Goal: Task Accomplishment & Management: Complete application form

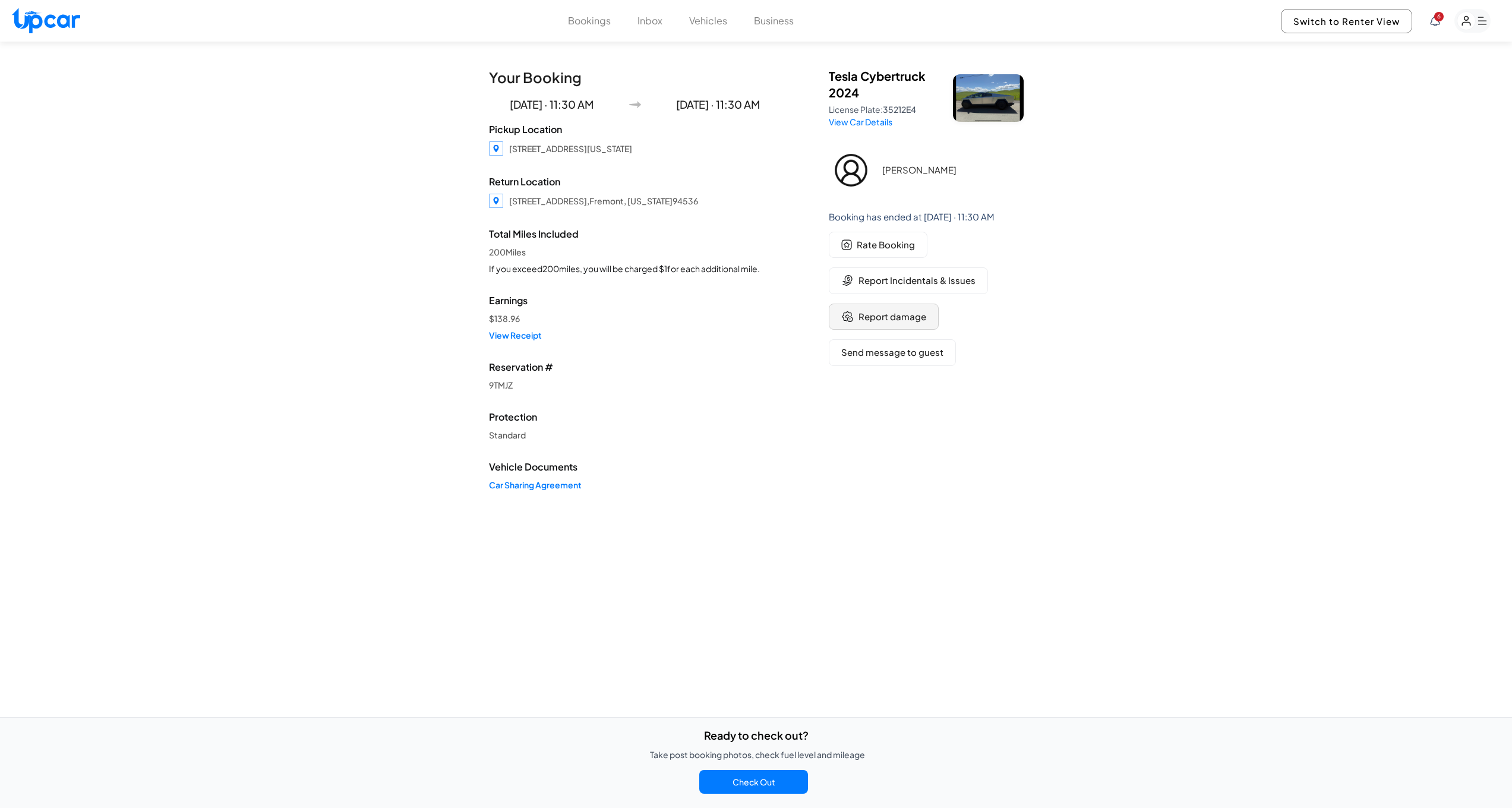
click at [888, 316] on span "Report damage" at bounding box center [892, 316] width 67 height 13
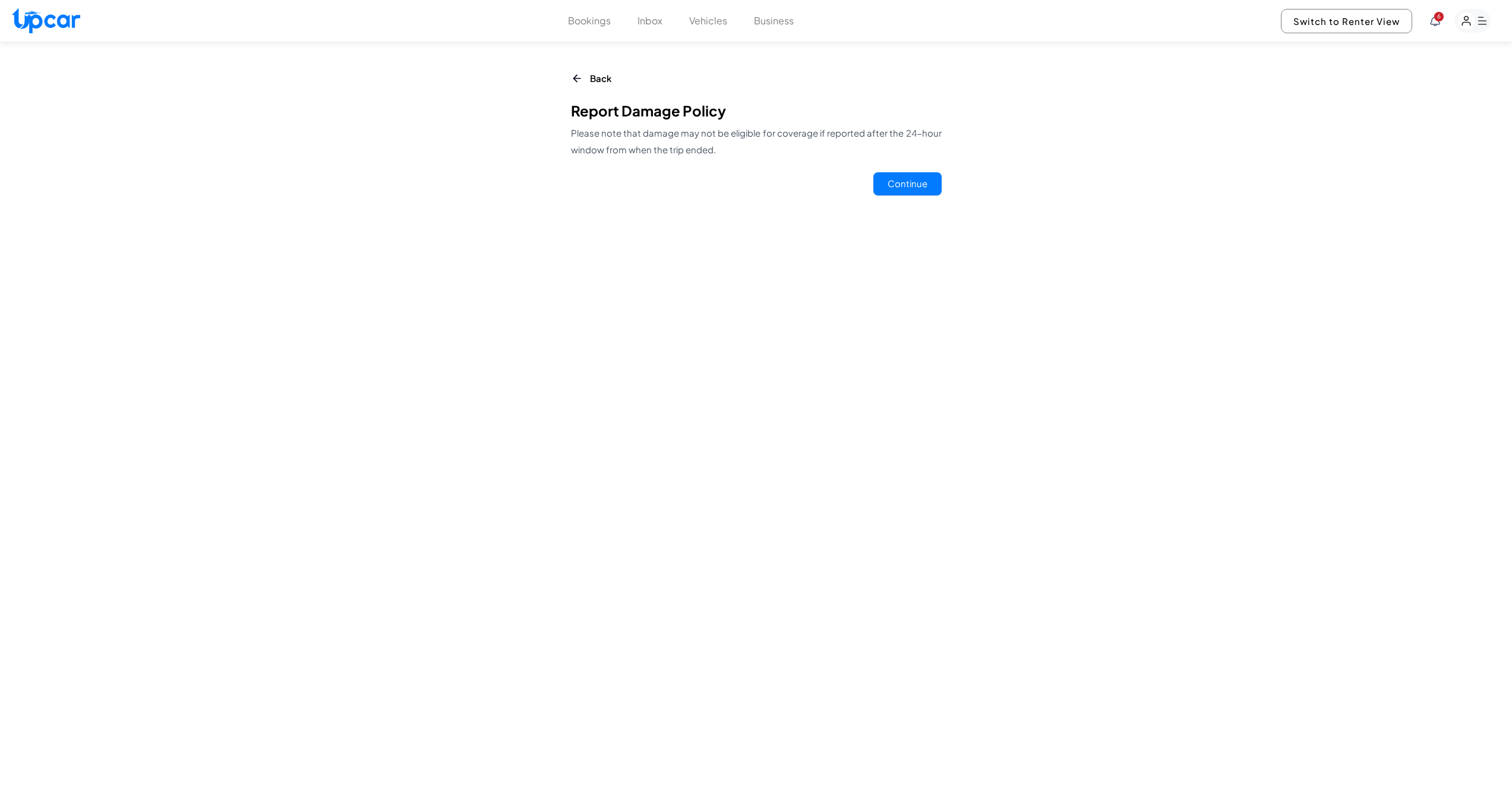
click at [907, 182] on button "Continue" at bounding box center [907, 183] width 68 height 23
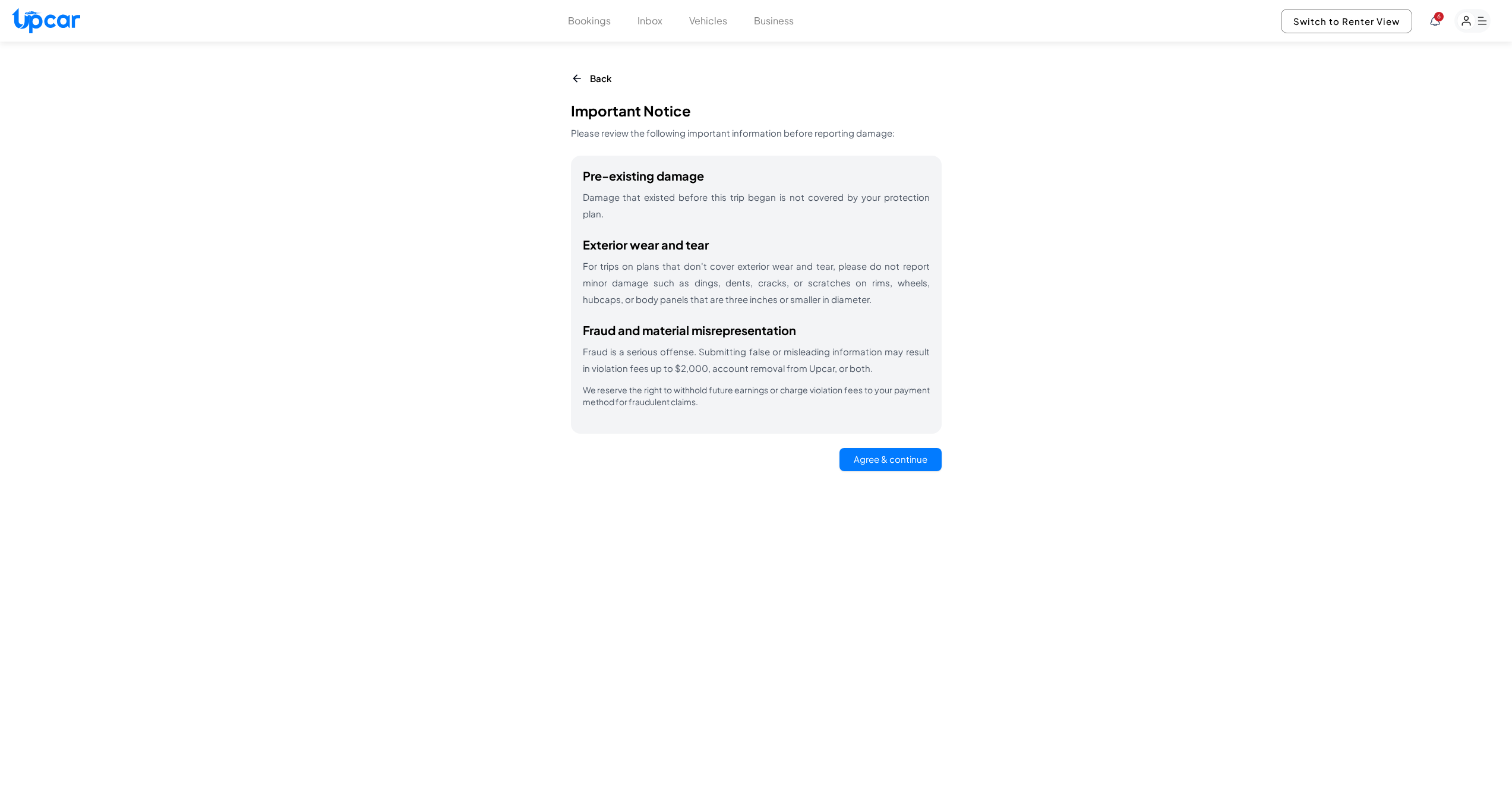
click at [899, 448] on button "Agree & continue" at bounding box center [890, 459] width 102 height 23
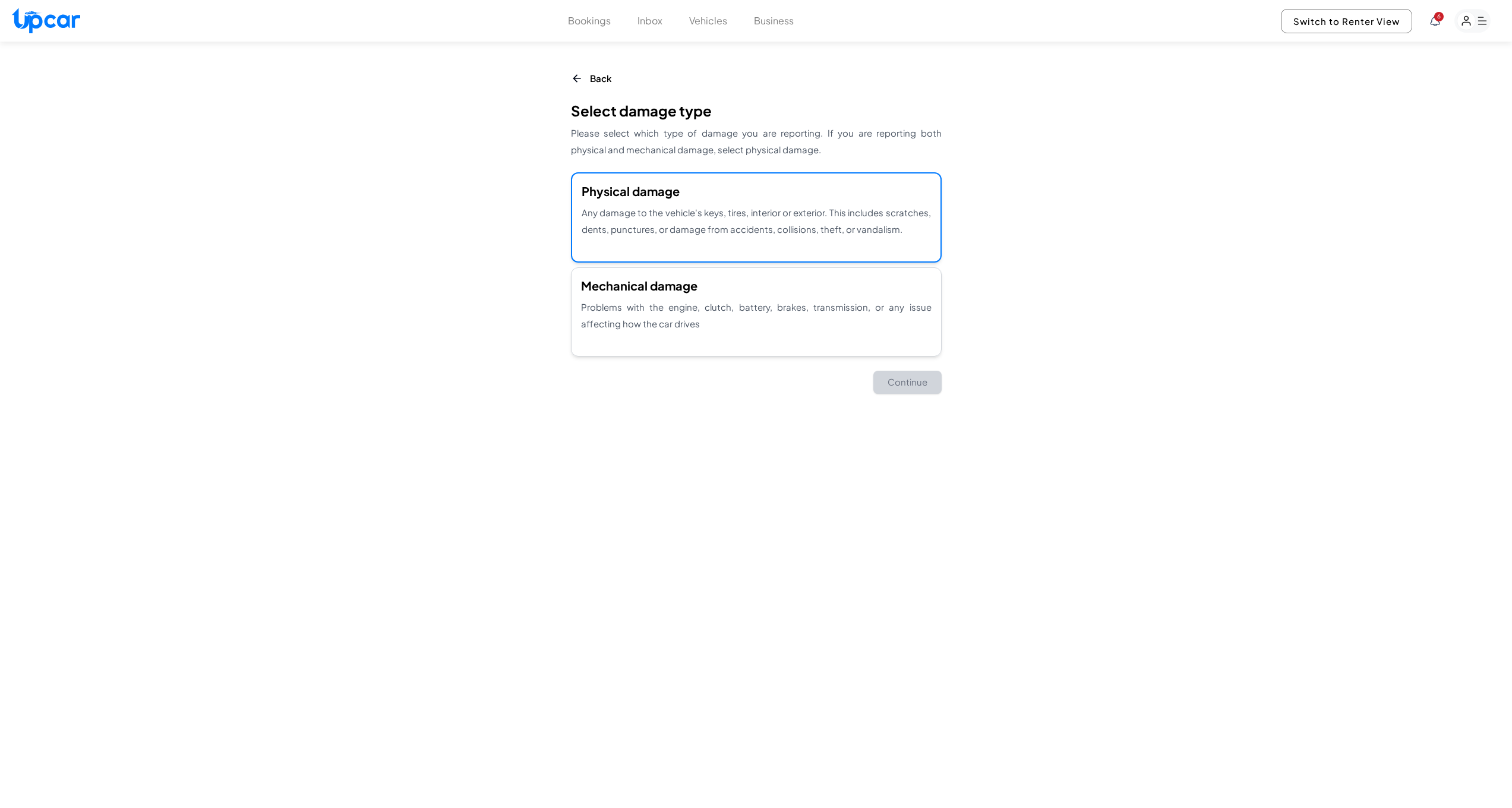
click at [784, 215] on p "Any damage to the vehicle's keys, tires, interior or exterior. This includes sc…" at bounding box center [756, 221] width 349 height 33
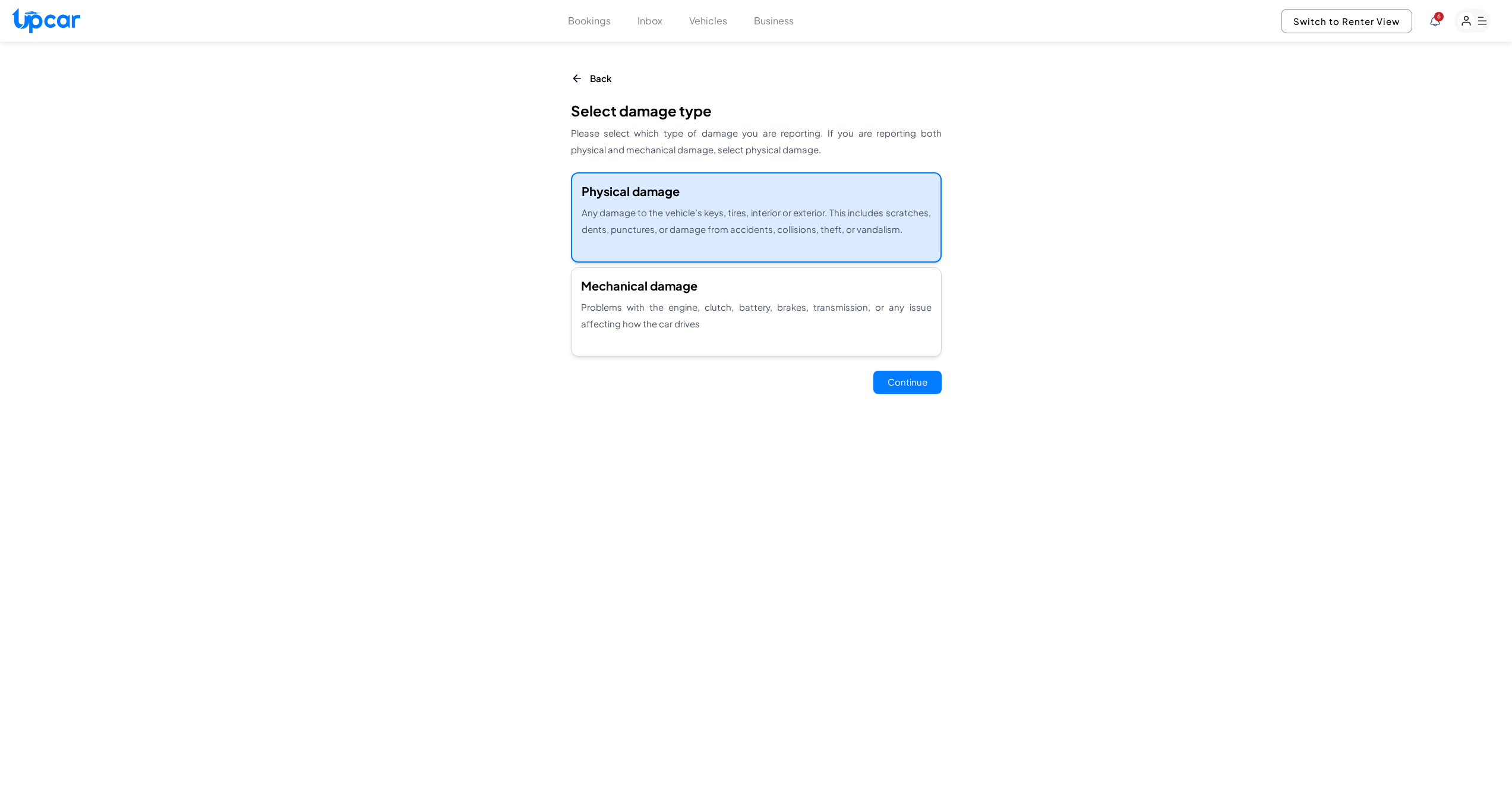
click at [900, 383] on button "Continue" at bounding box center [907, 382] width 68 height 23
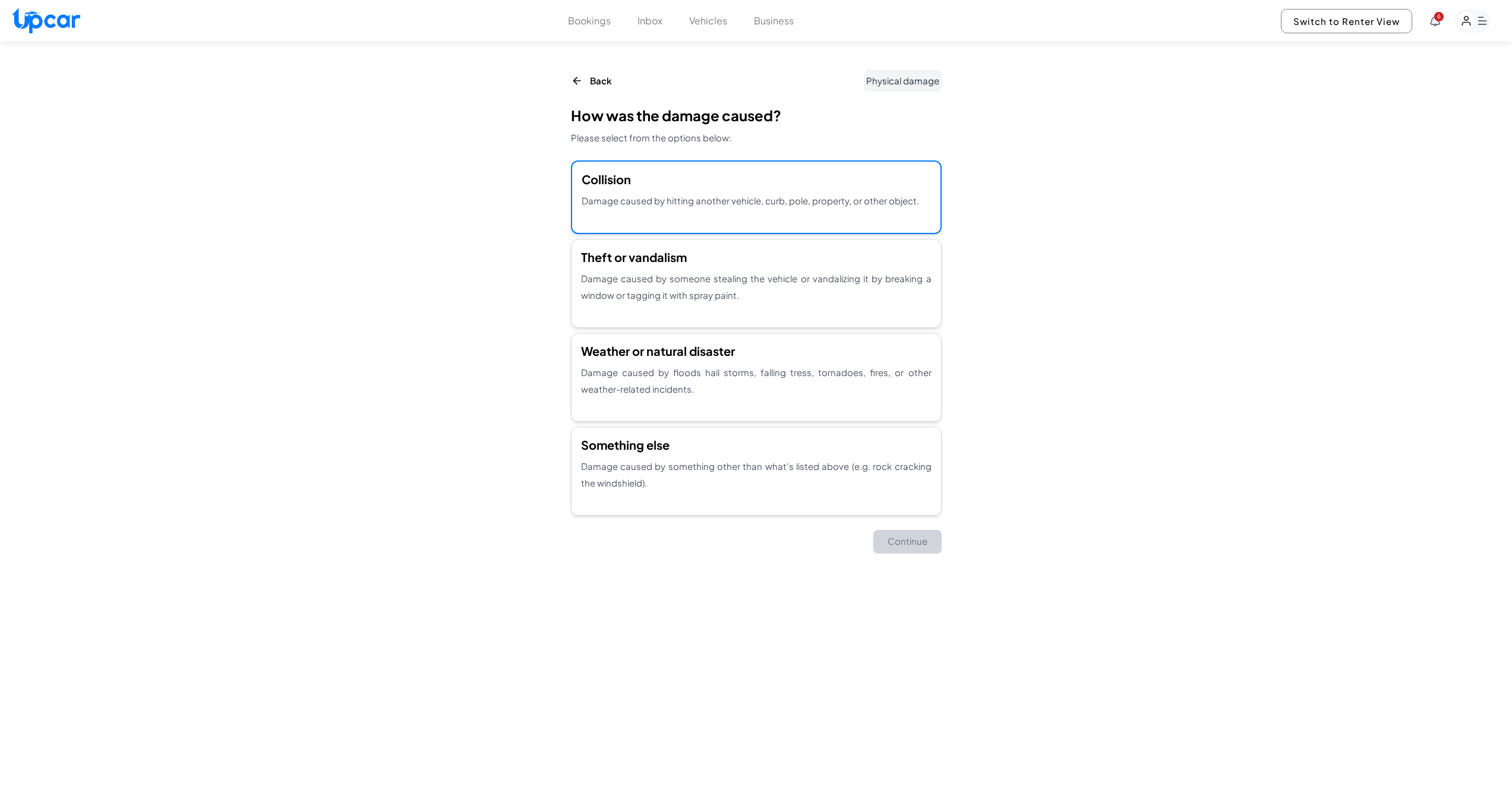
click at [779, 210] on div "Collision Damage caused by hitting another vehicle, curb, pole, property, or ot…" at bounding box center [756, 197] width 371 height 74
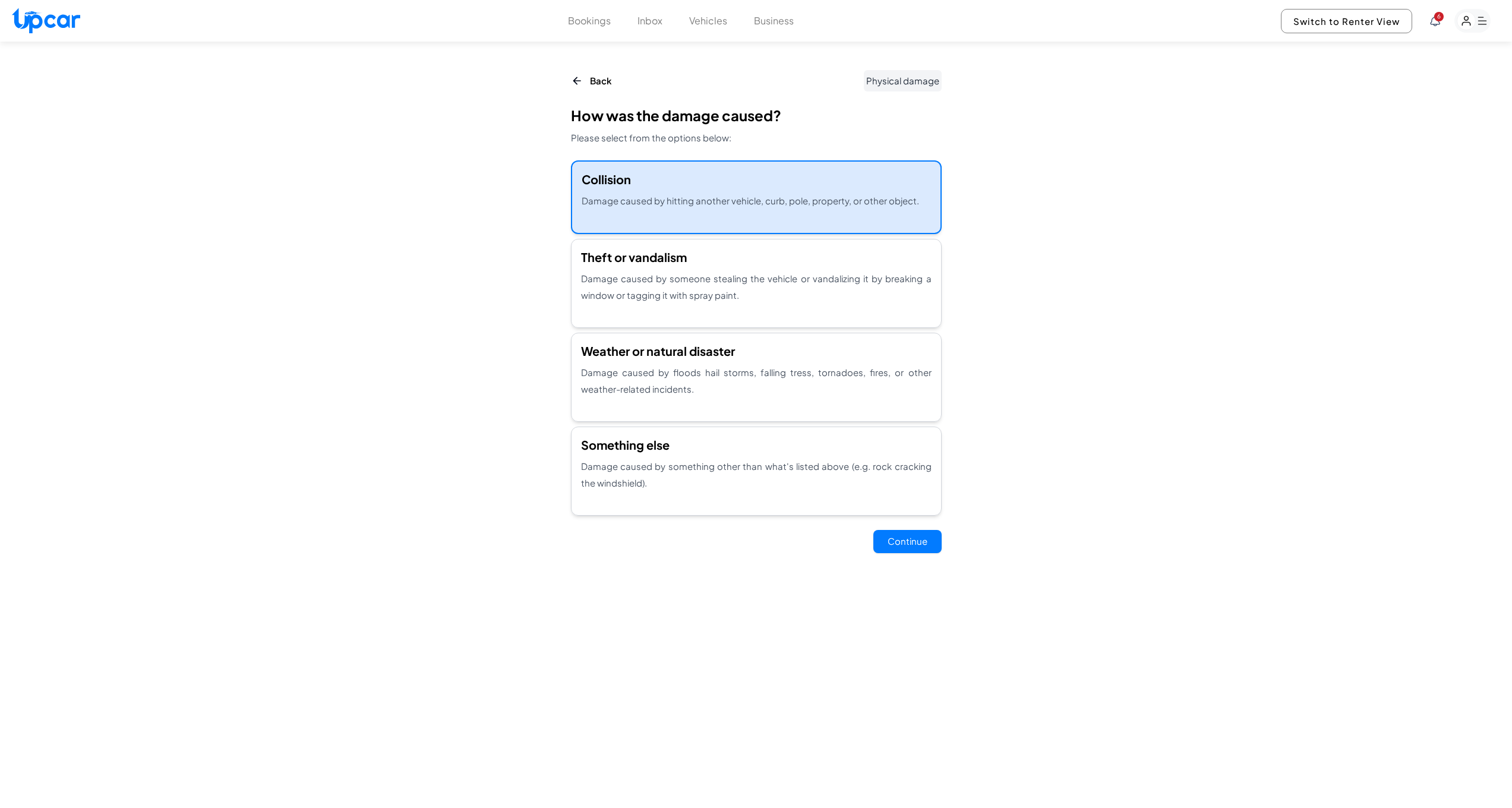
click at [601, 79] on p "Back" at bounding box center [601, 80] width 22 height 17
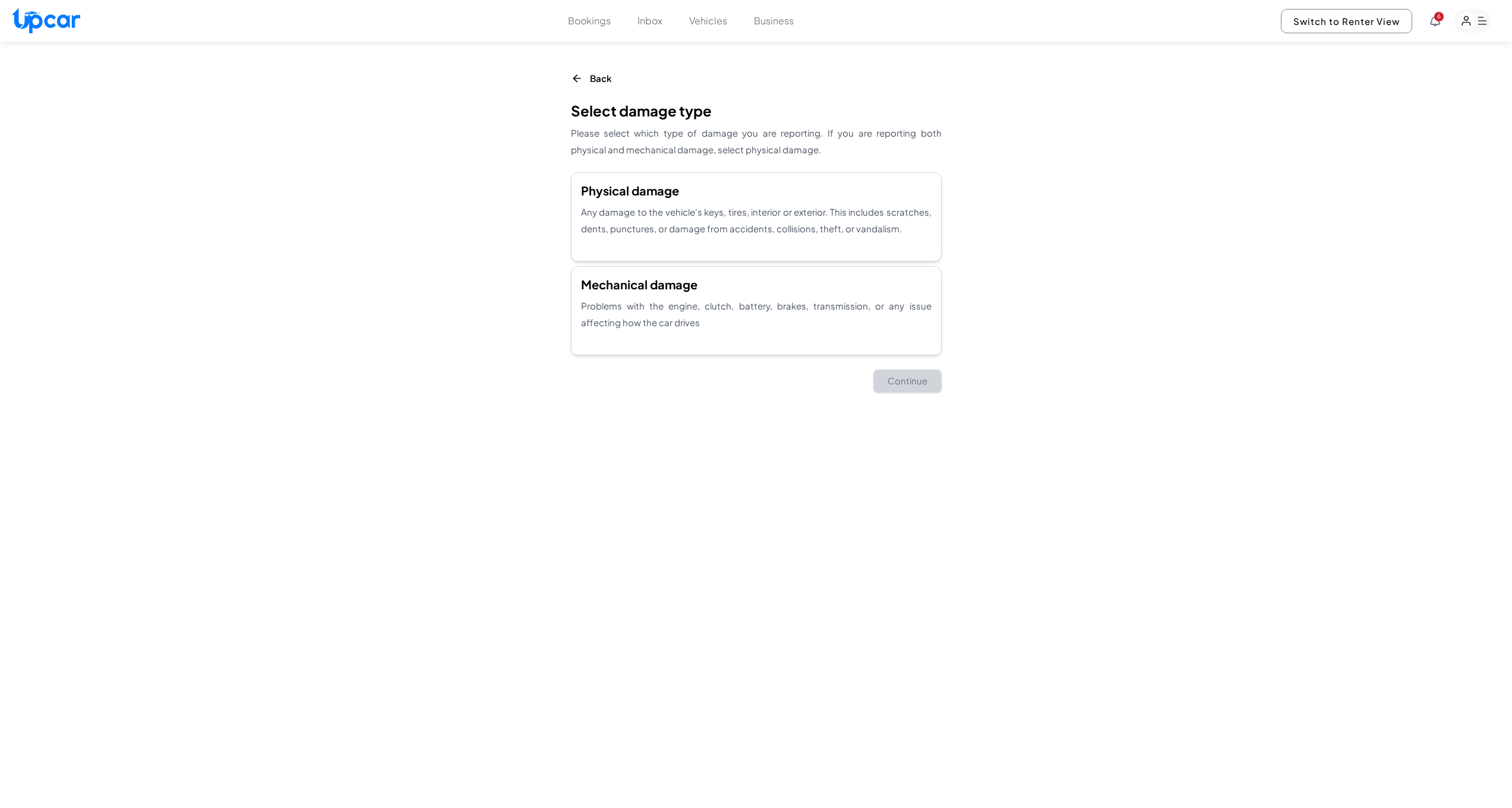
click at [585, 79] on div "Back" at bounding box center [591, 78] width 41 height 17
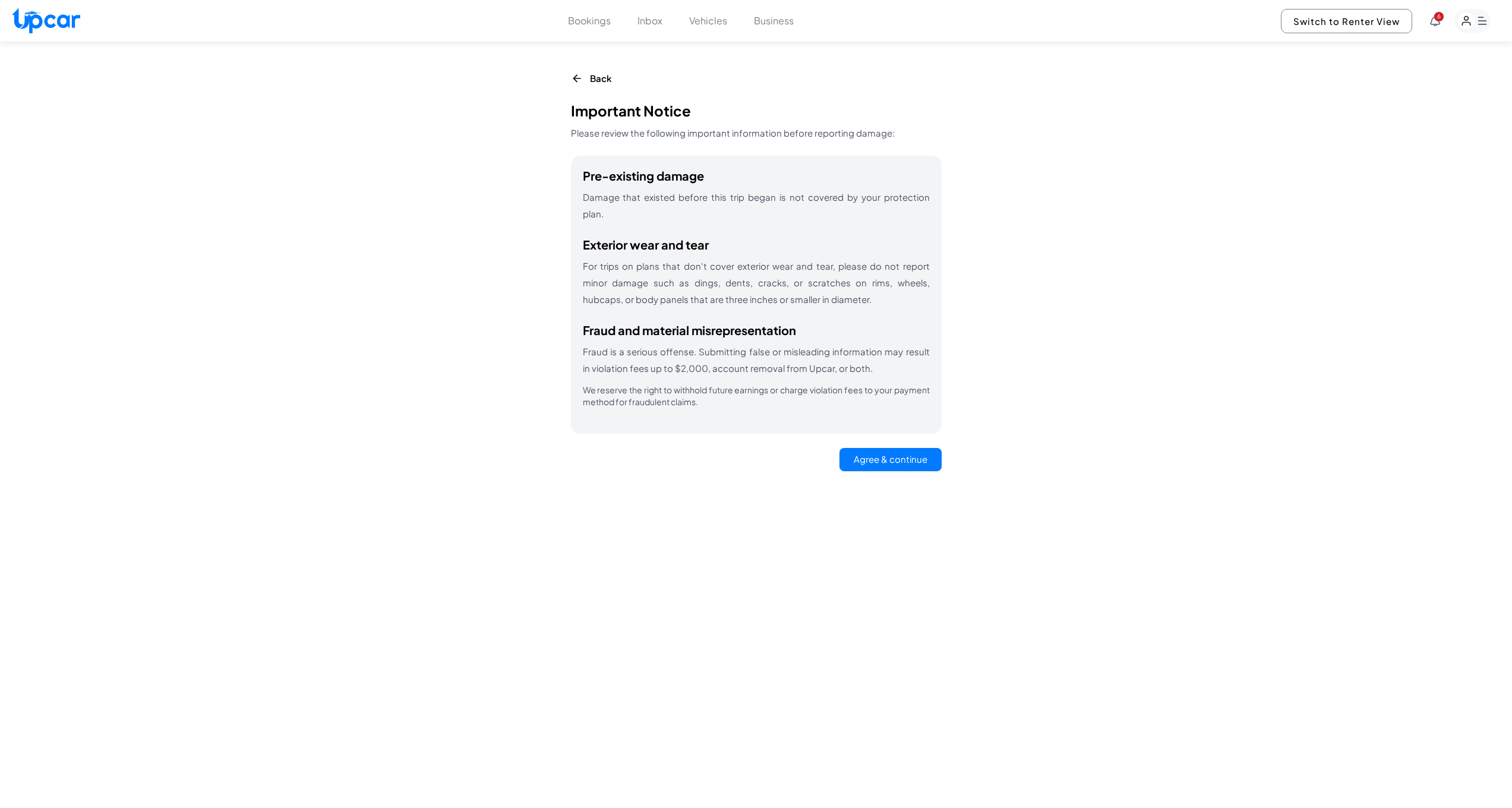
click at [575, 20] on button "Bookings" at bounding box center [590, 21] width 43 height 14
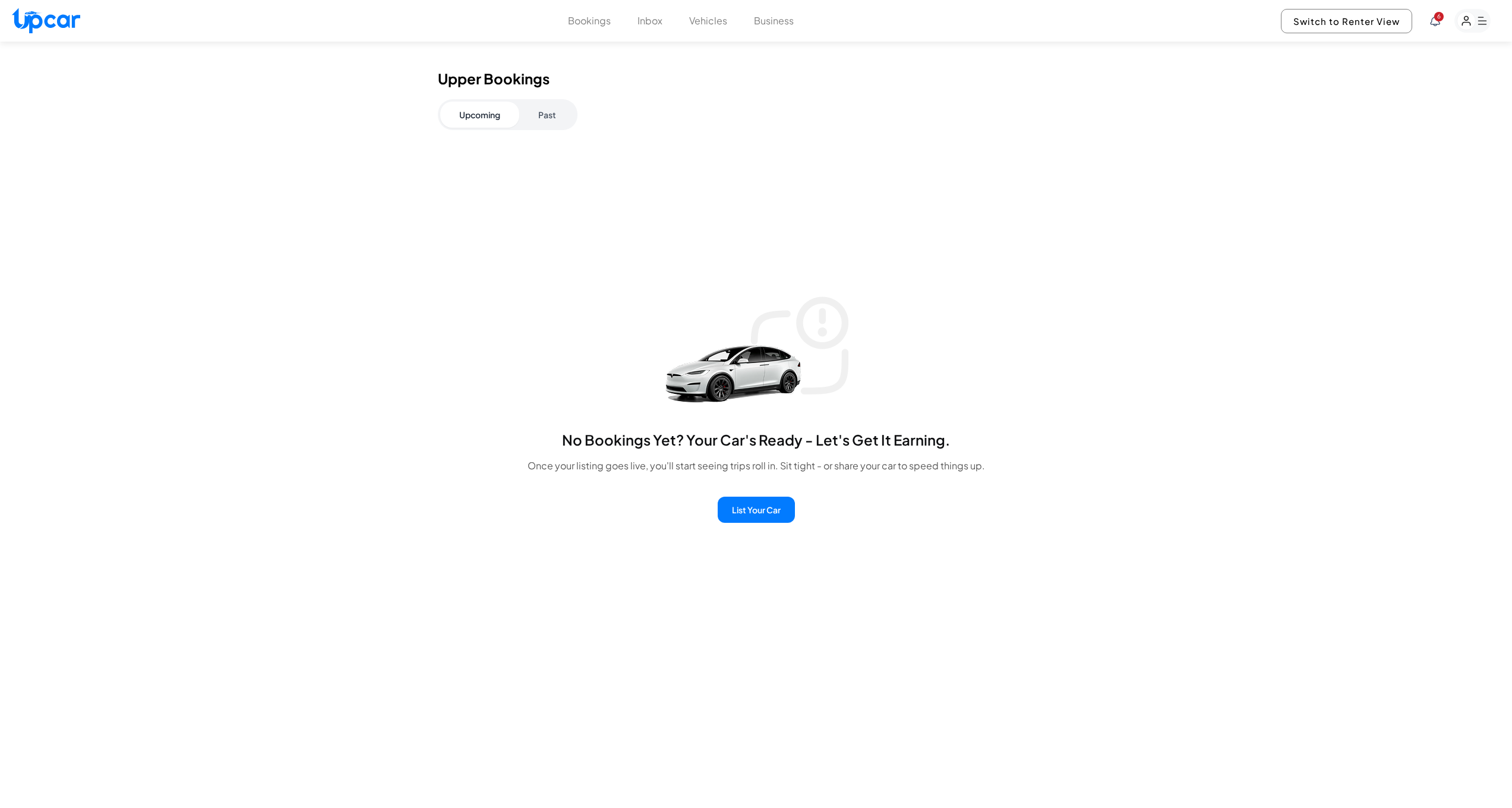
click at [556, 113] on button "Past" at bounding box center [547, 114] width 55 height 26
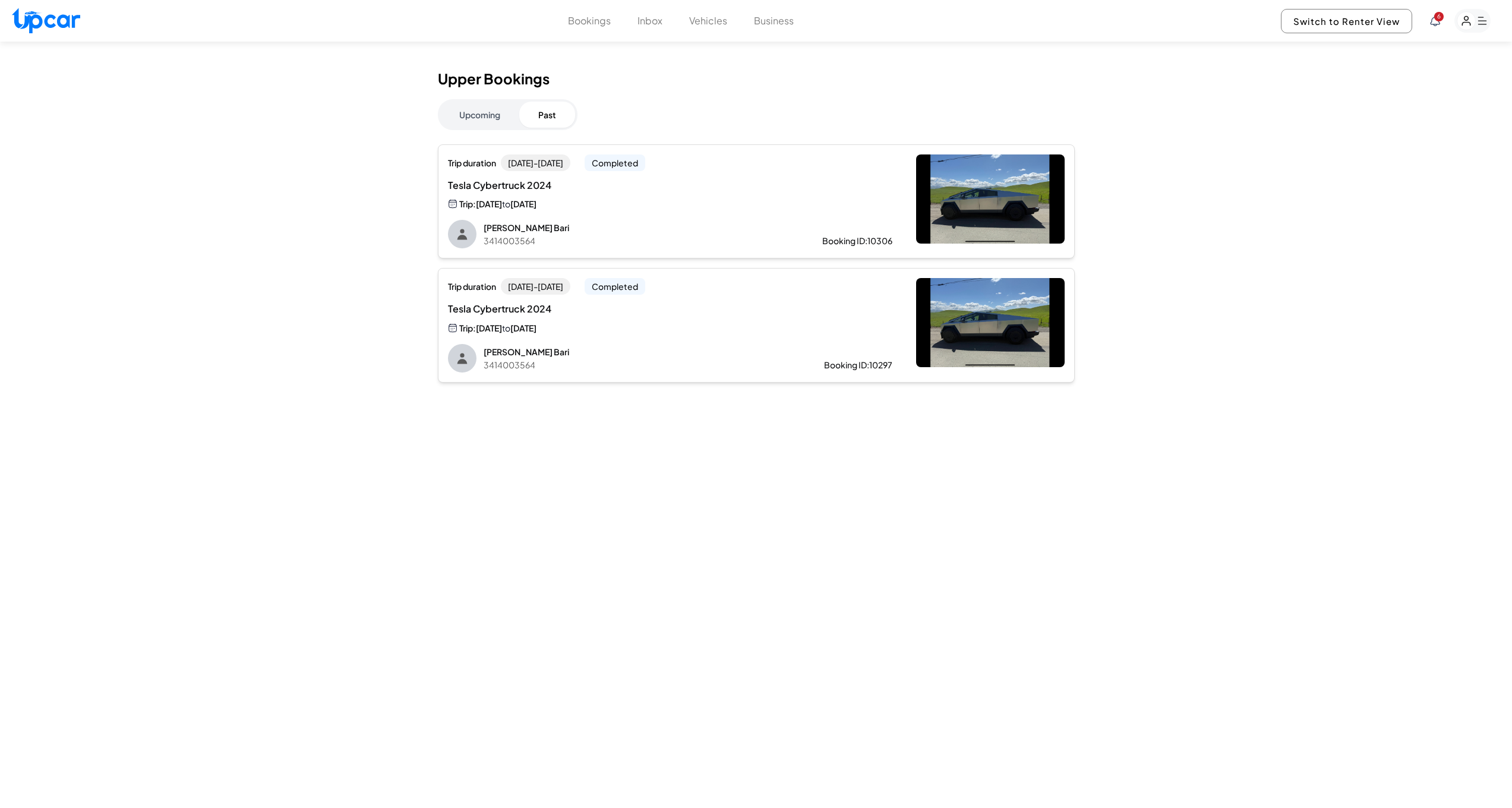
click at [640, 198] on div "Trip: [DATE] to [DATE]" at bounding box center [570, 204] width 244 height 13
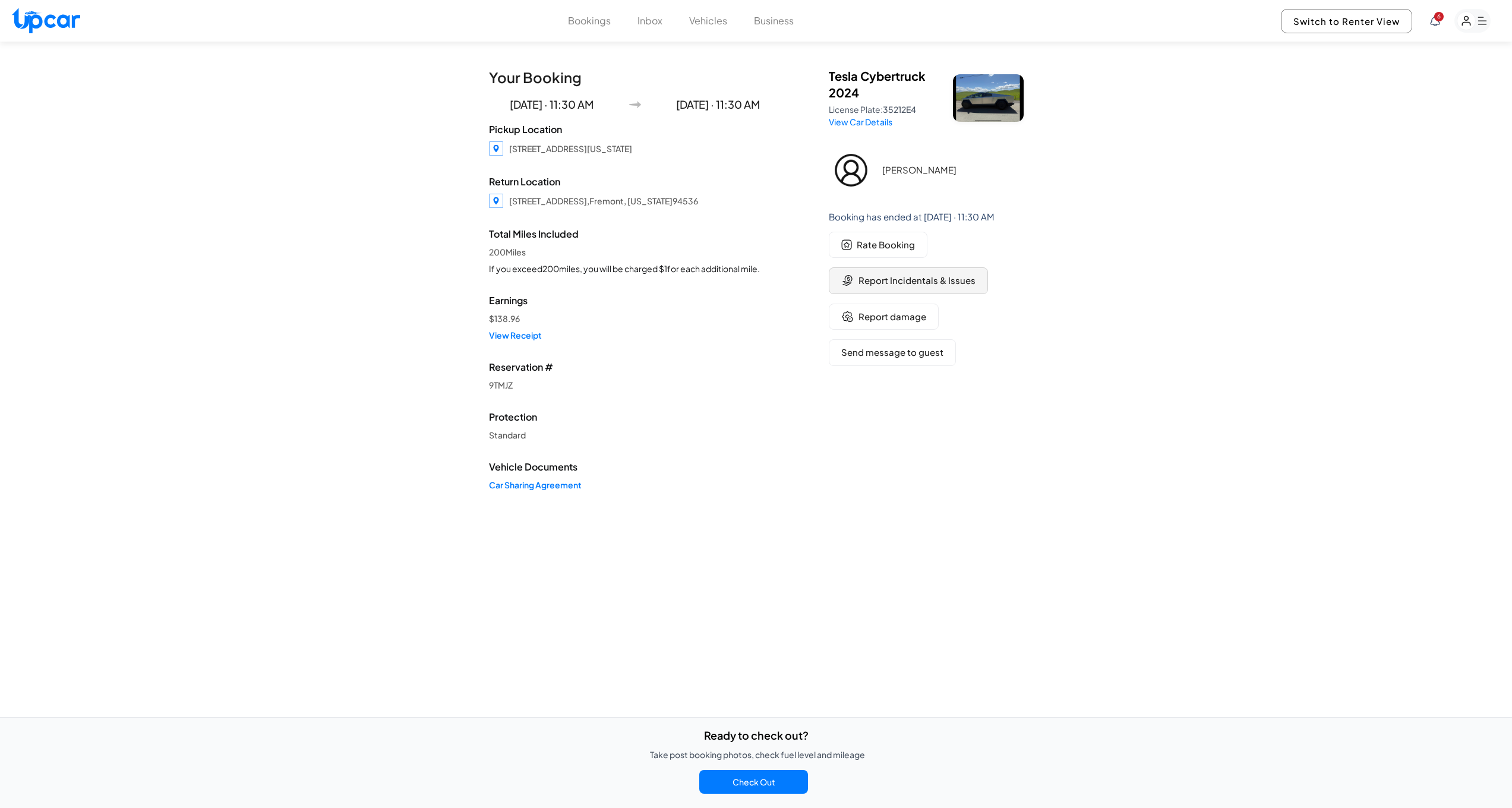
click at [900, 278] on span "Report Incidentals & Issues" at bounding box center [917, 281] width 117 height 13
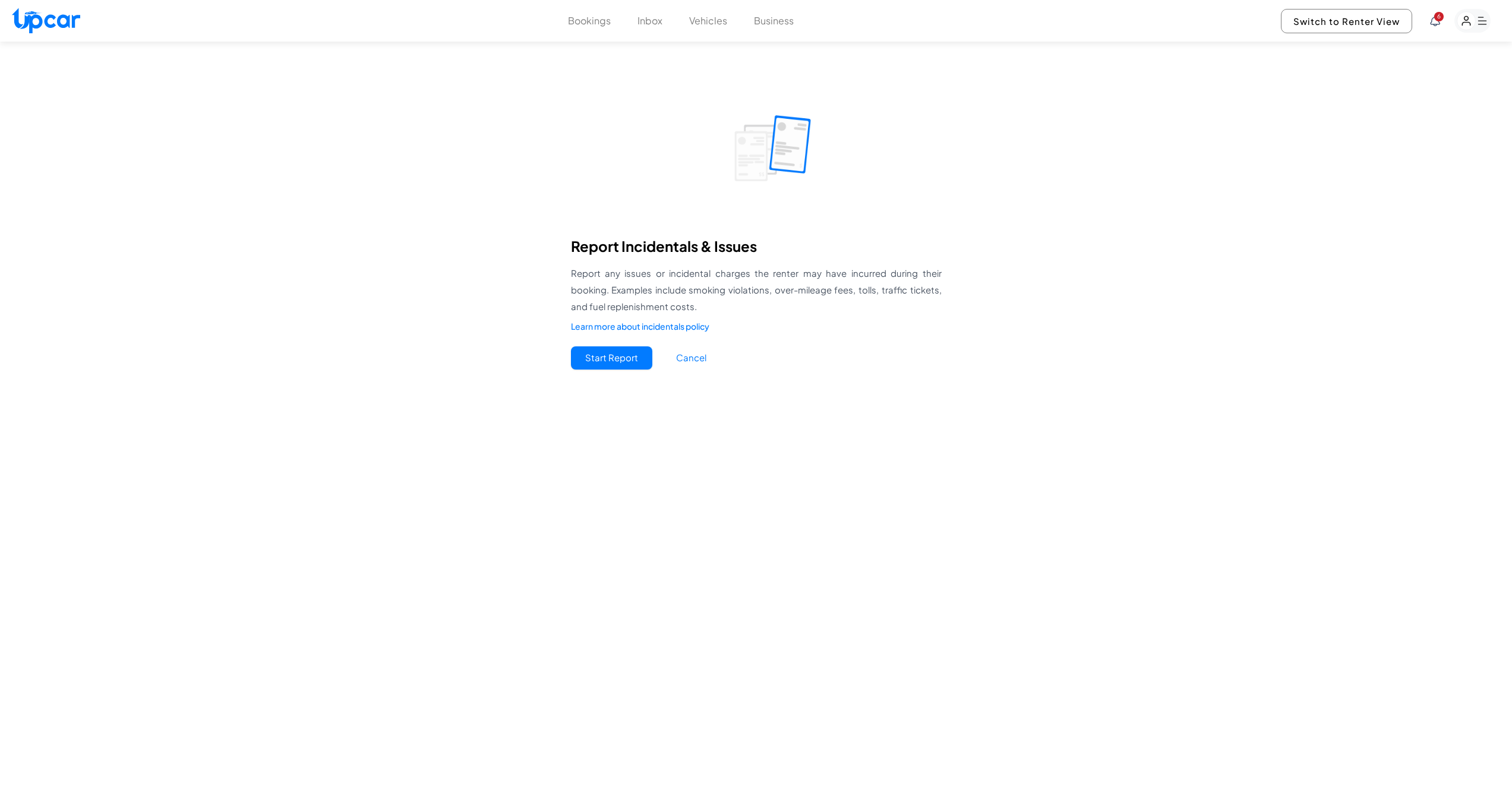
click at [624, 358] on button "Start Report" at bounding box center [611, 358] width 82 height 23
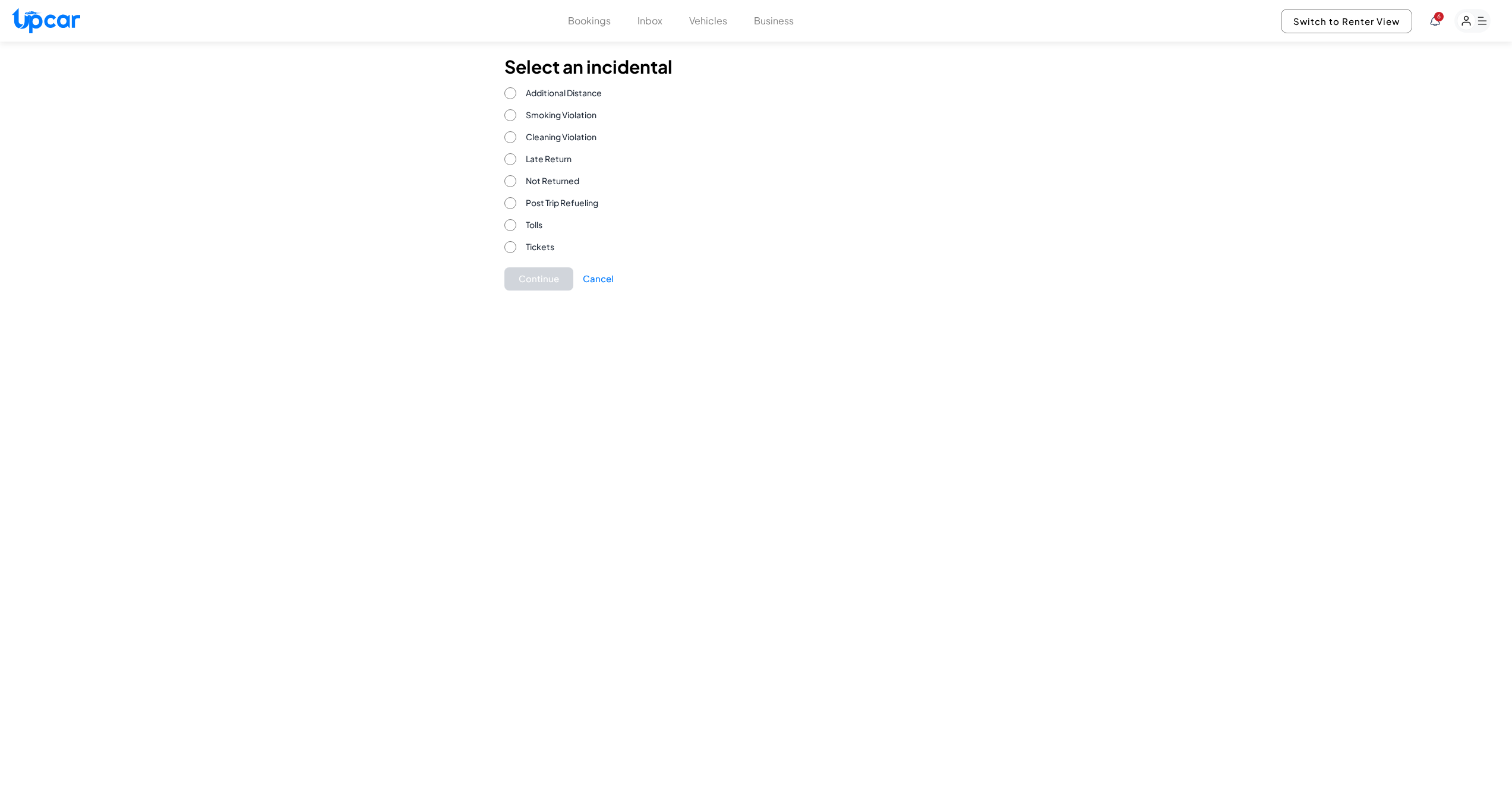
click at [599, 284] on button "Cancel" at bounding box center [598, 278] width 31 height 13
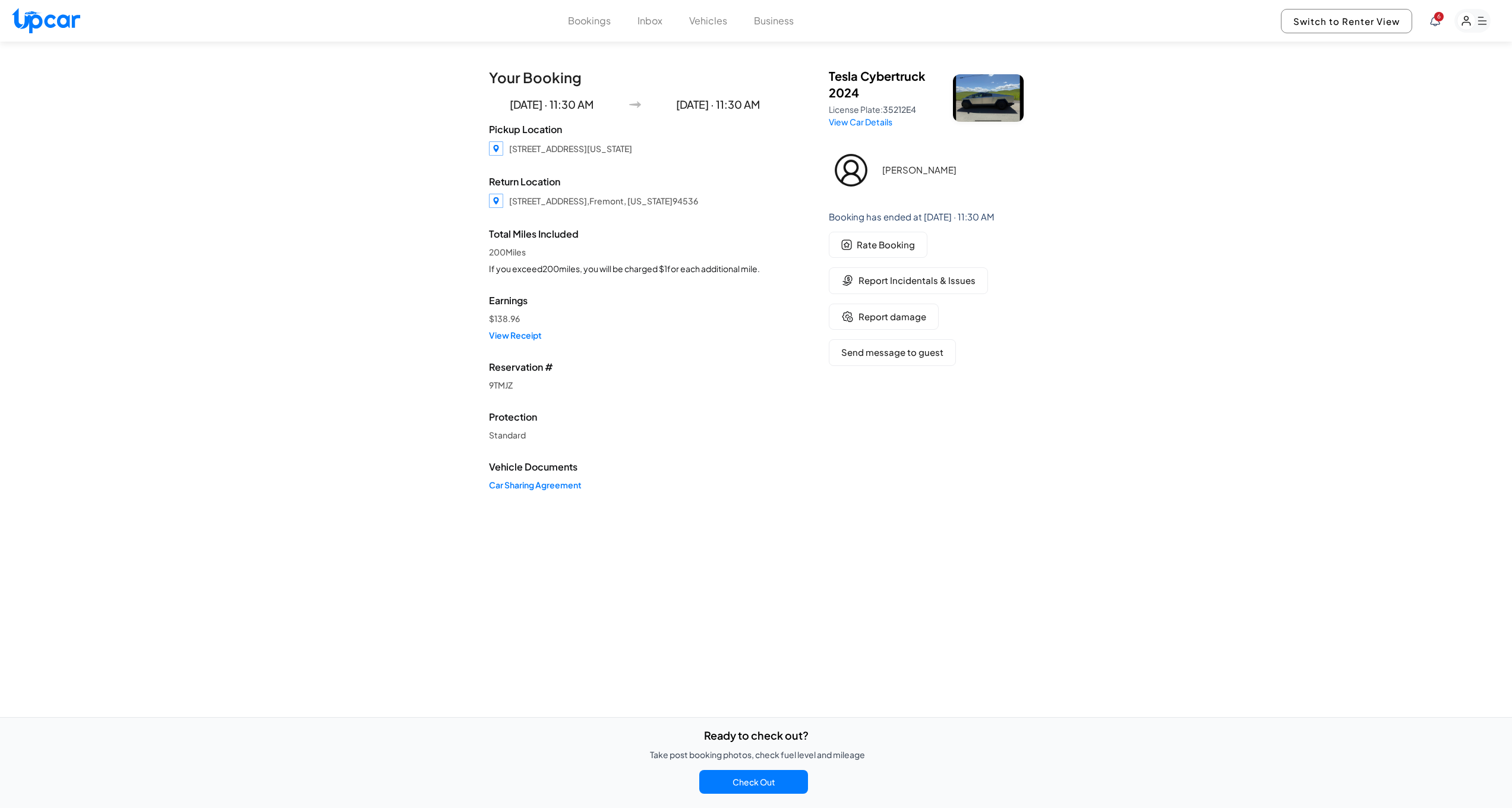
click at [728, 787] on button "Check Out" at bounding box center [753, 782] width 109 height 24
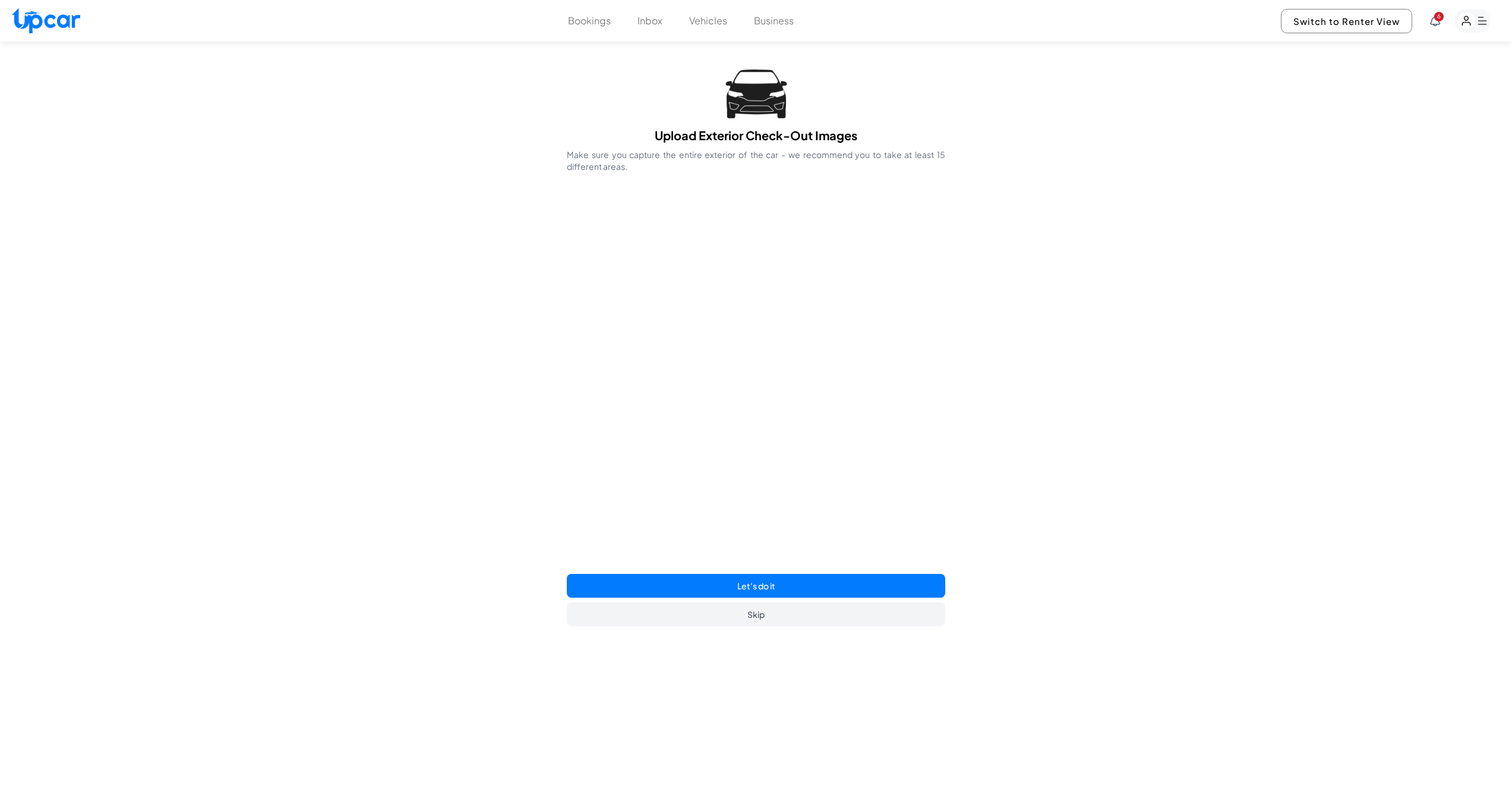
click at [788, 582] on button "Let's do it" at bounding box center [755, 586] width 378 height 24
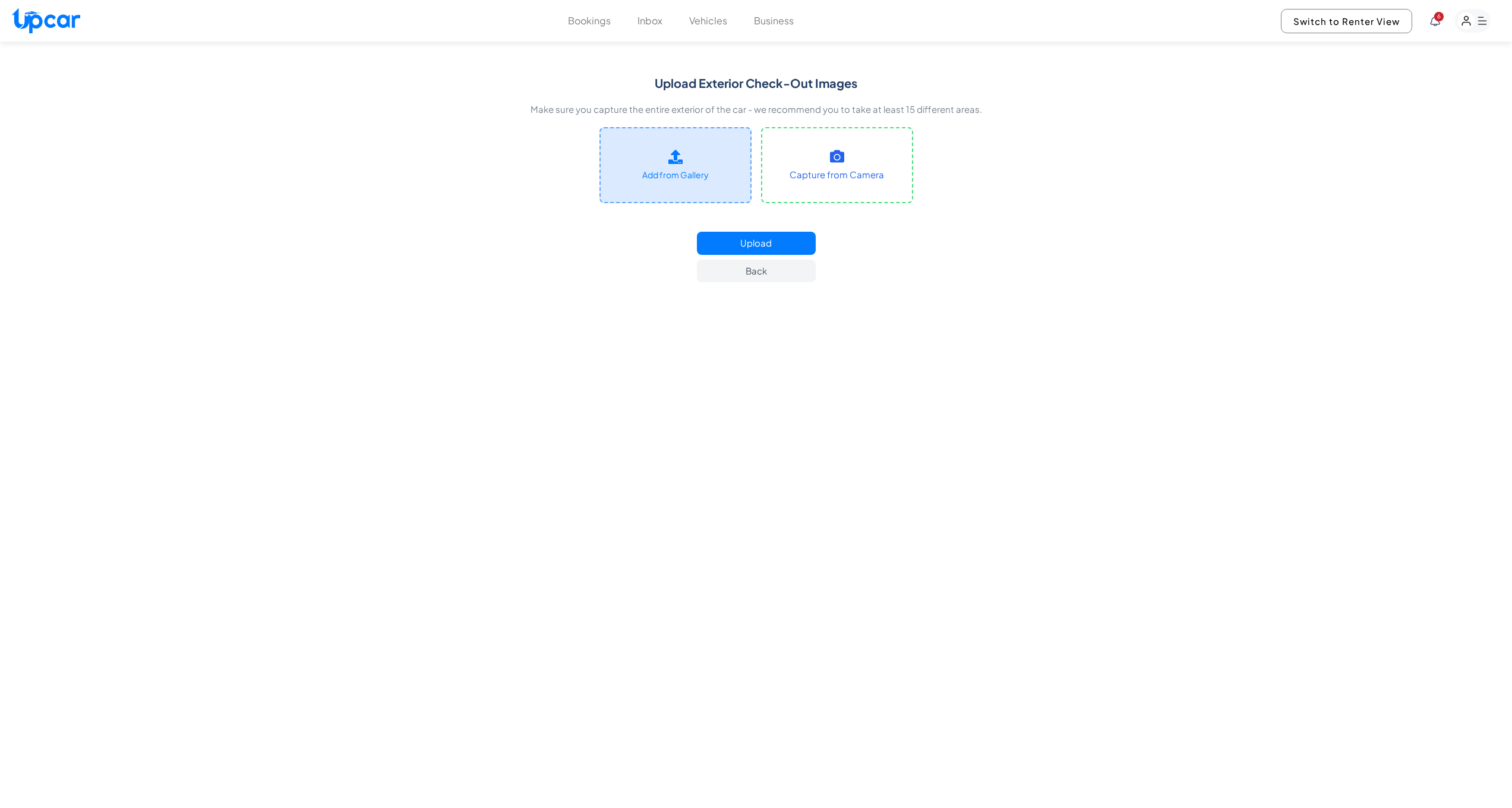
click at [692, 172] on span "Add from Gallery" at bounding box center [675, 175] width 67 height 13
click at [0, 0] on input "Add from Gallery" at bounding box center [0, 0] width 0 height 0
click at [1475, 22] on rect "button" at bounding box center [1466, 21] width 18 height 18
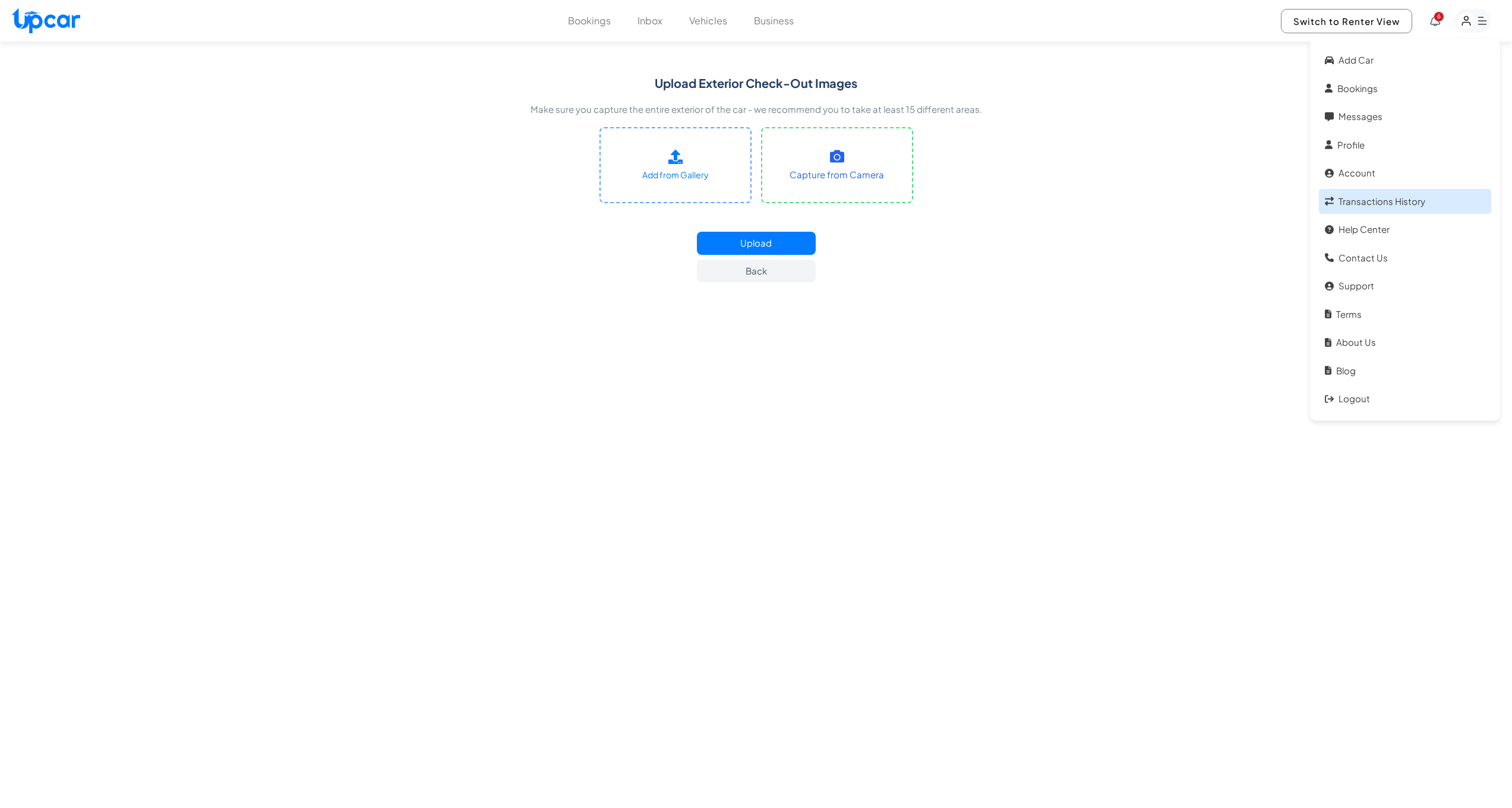
click at [1407, 201] on link "Transactions History" at bounding box center [1404, 201] width 172 height 25
select select "****"
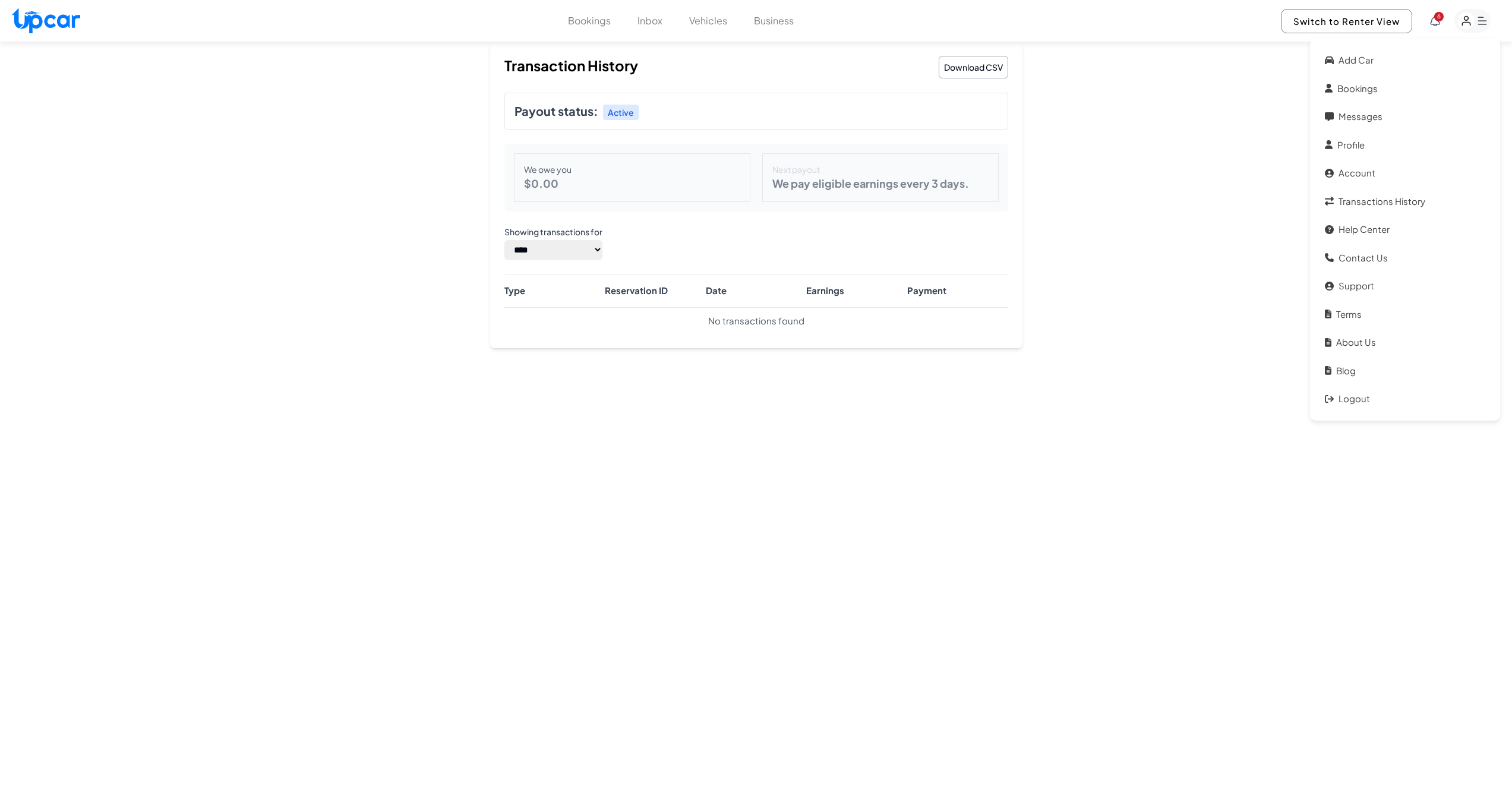
click at [773, 25] on button "Business" at bounding box center [773, 21] width 40 height 14
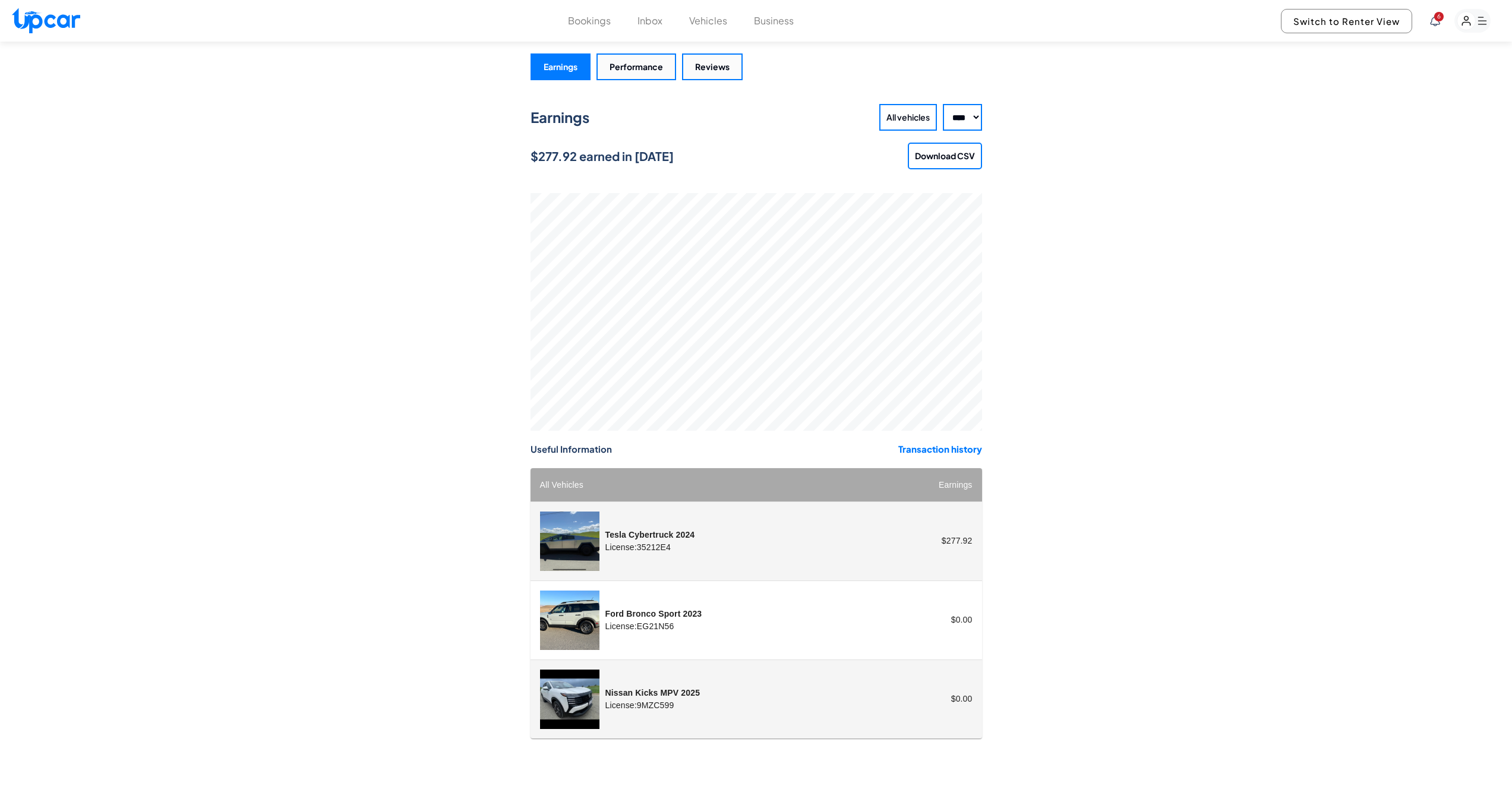
click at [596, 20] on button "Bookings" at bounding box center [590, 21] width 43 height 14
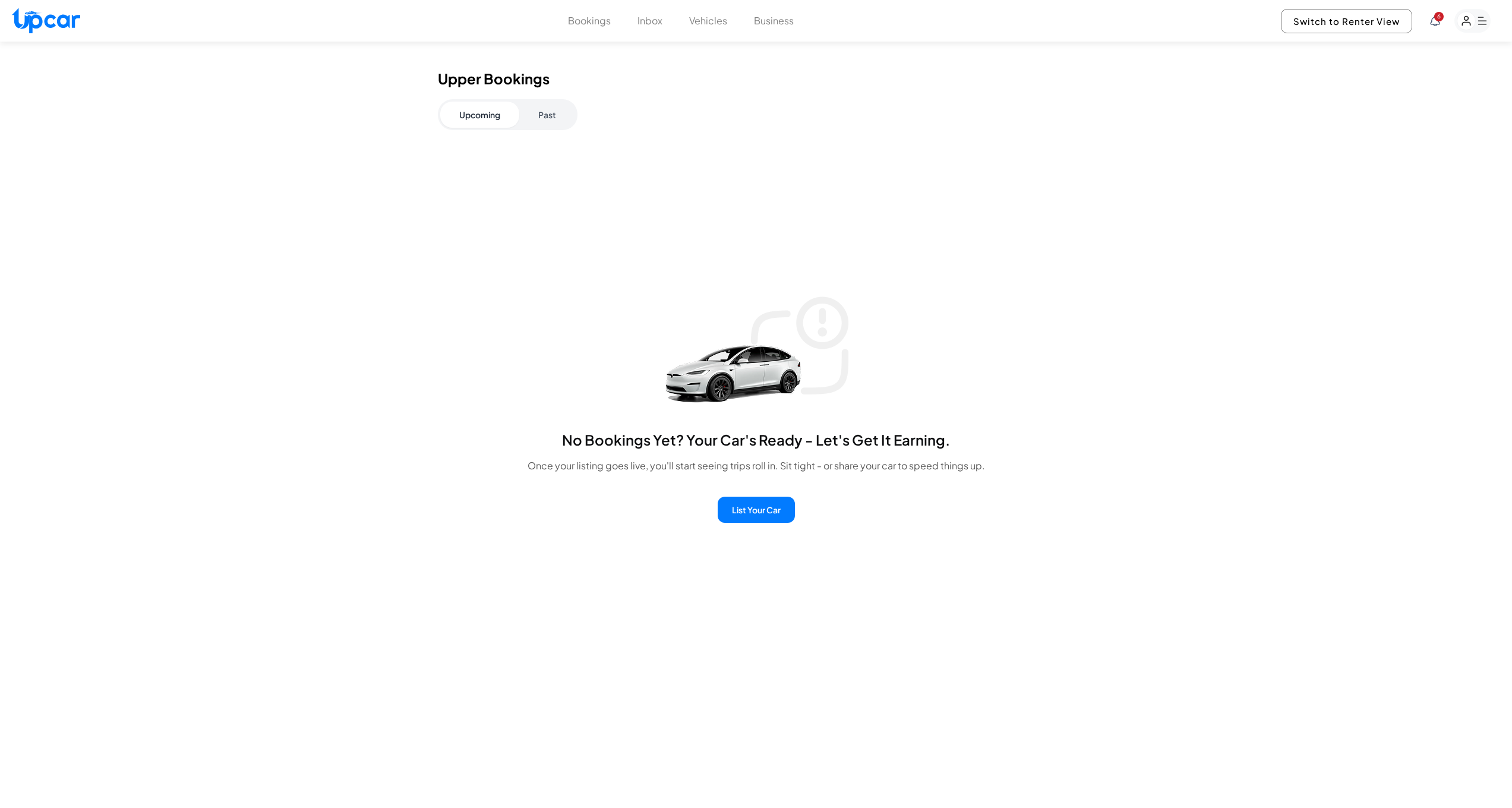
click at [780, 15] on button "Business" at bounding box center [773, 21] width 40 height 14
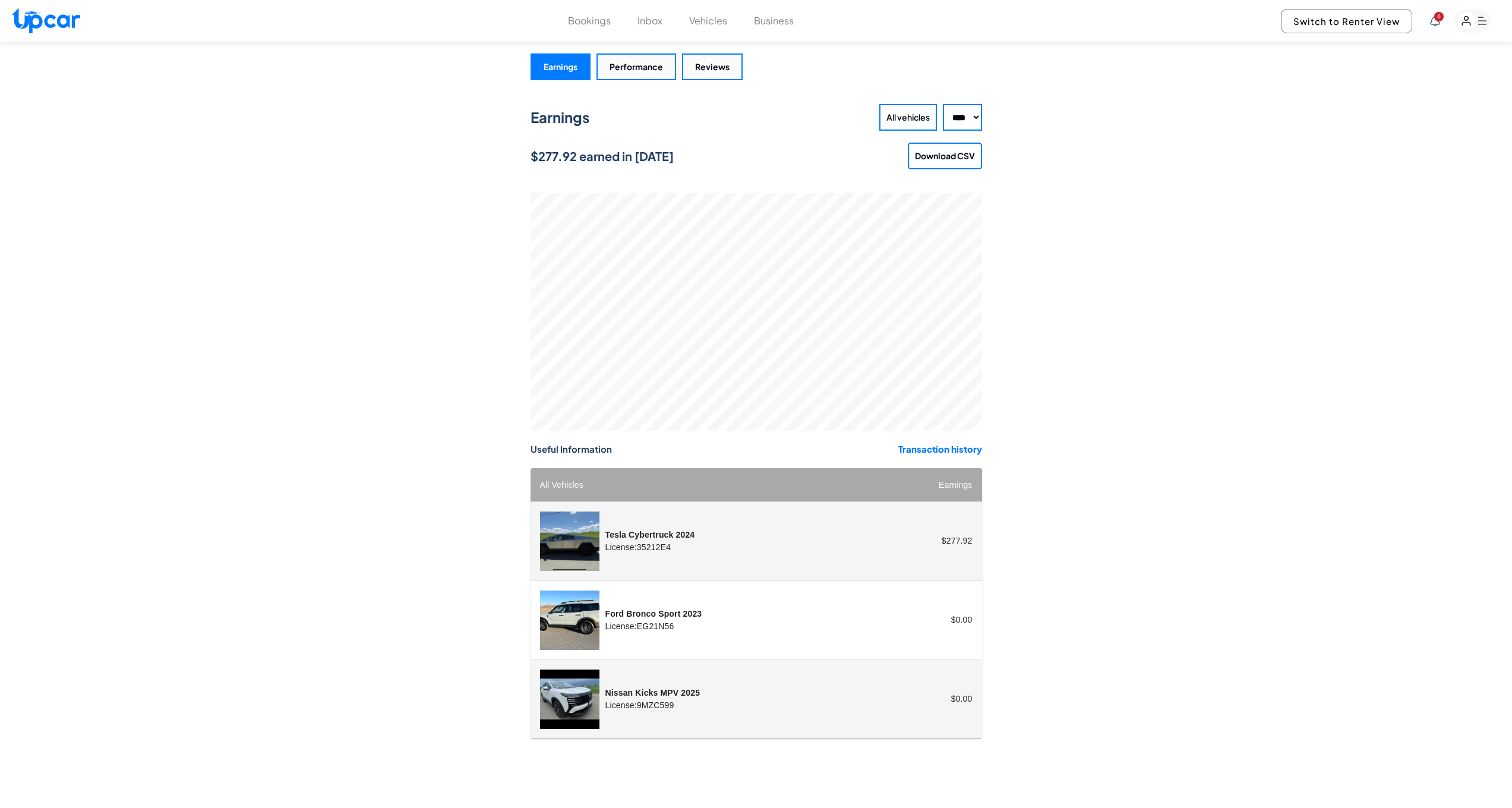
click at [720, 67] on button "Reviews" at bounding box center [712, 67] width 60 height 27
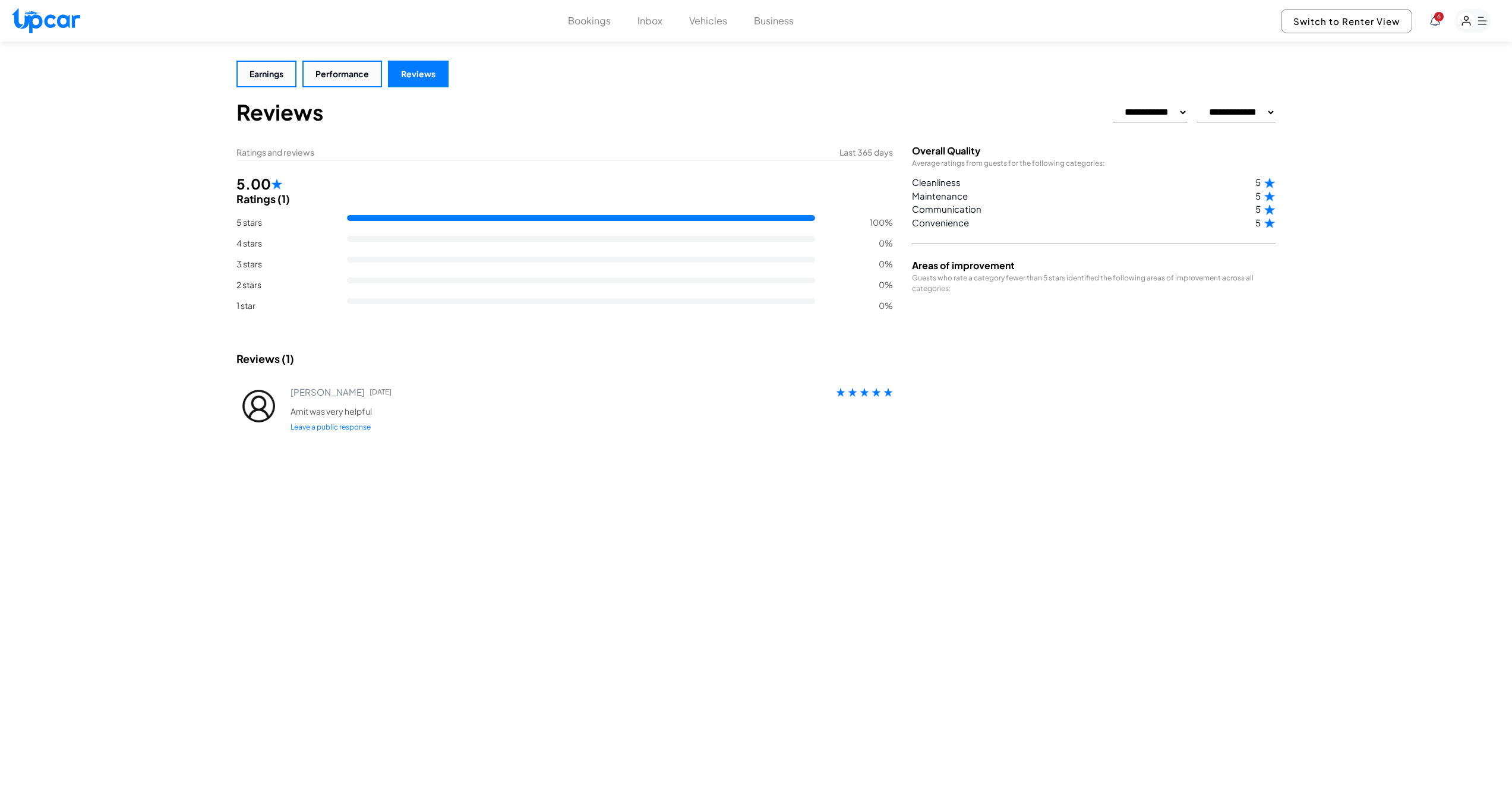
click at [349, 427] on link "Leave a public response" at bounding box center [330, 427] width 80 height 9
click at [483, 449] on textarea at bounding box center [571, 465] width 559 height 38
type textarea "**********"
click at [878, 468] on button "Post" at bounding box center [873, 465] width 36 height 22
click at [255, 81] on button "Earnings" at bounding box center [266, 74] width 60 height 27
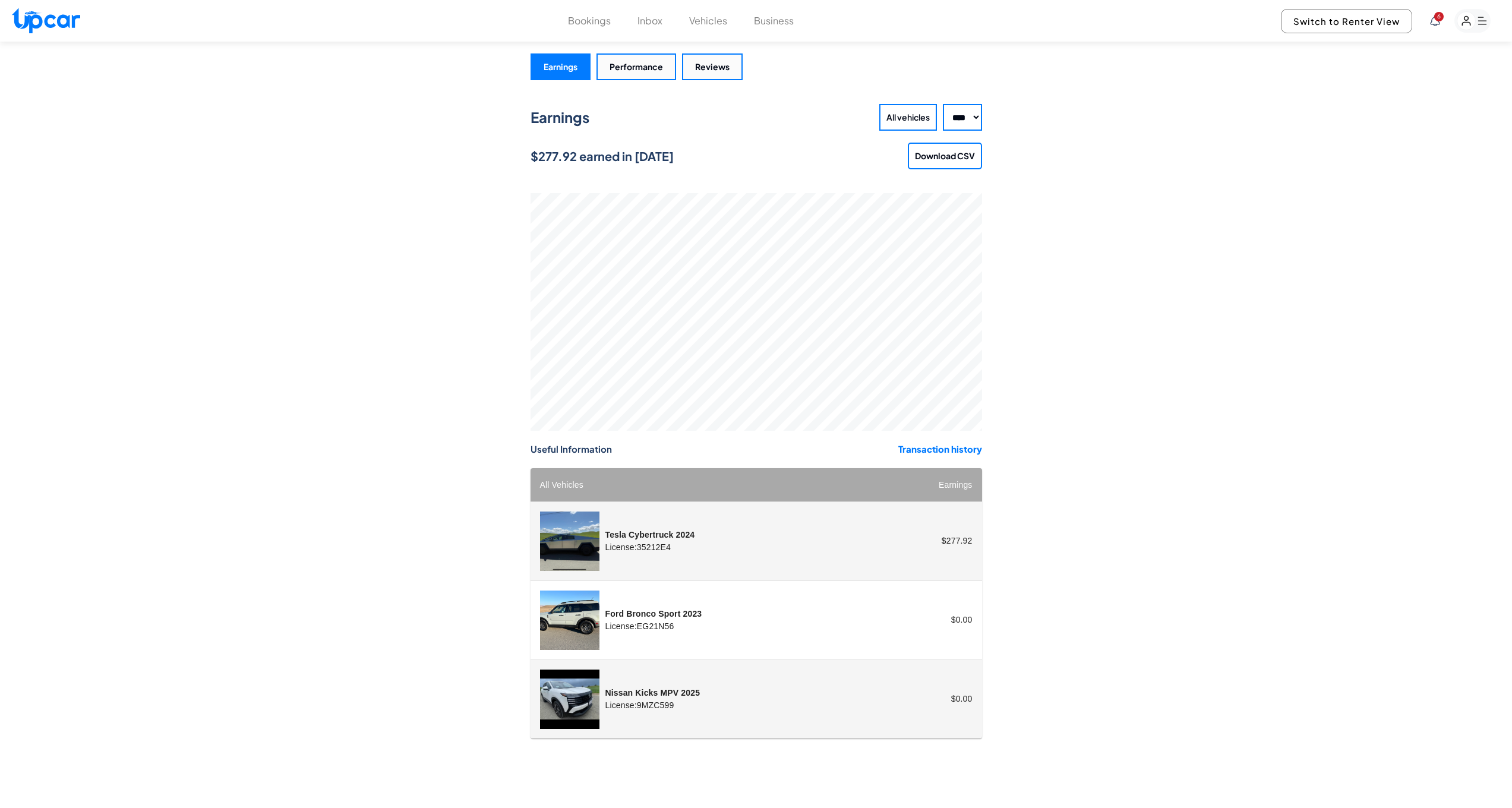
click at [947, 450] on strong "Transaction history" at bounding box center [940, 449] width 84 height 11
select select "****"
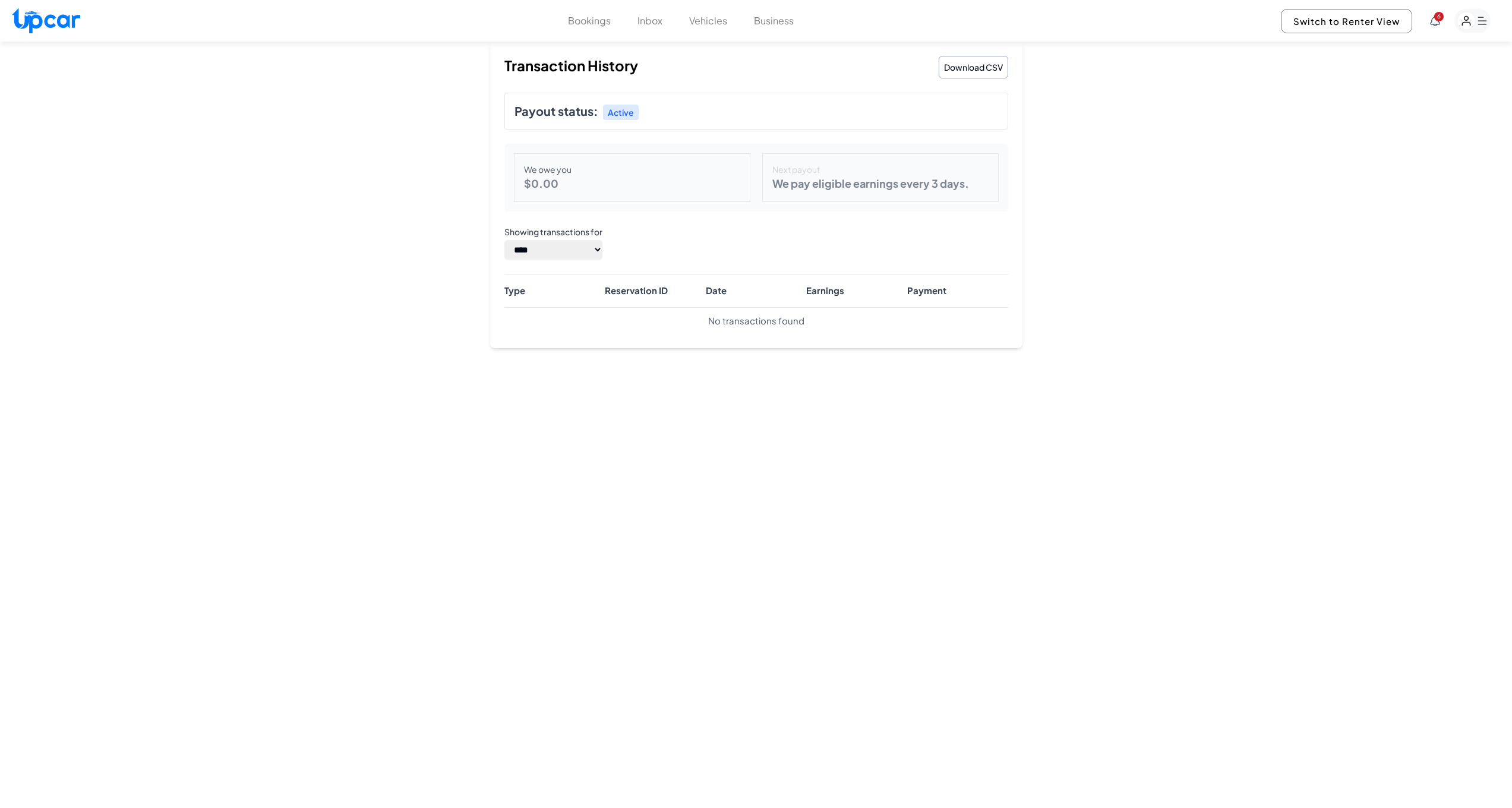
click at [586, 21] on button "Bookings" at bounding box center [590, 21] width 43 height 14
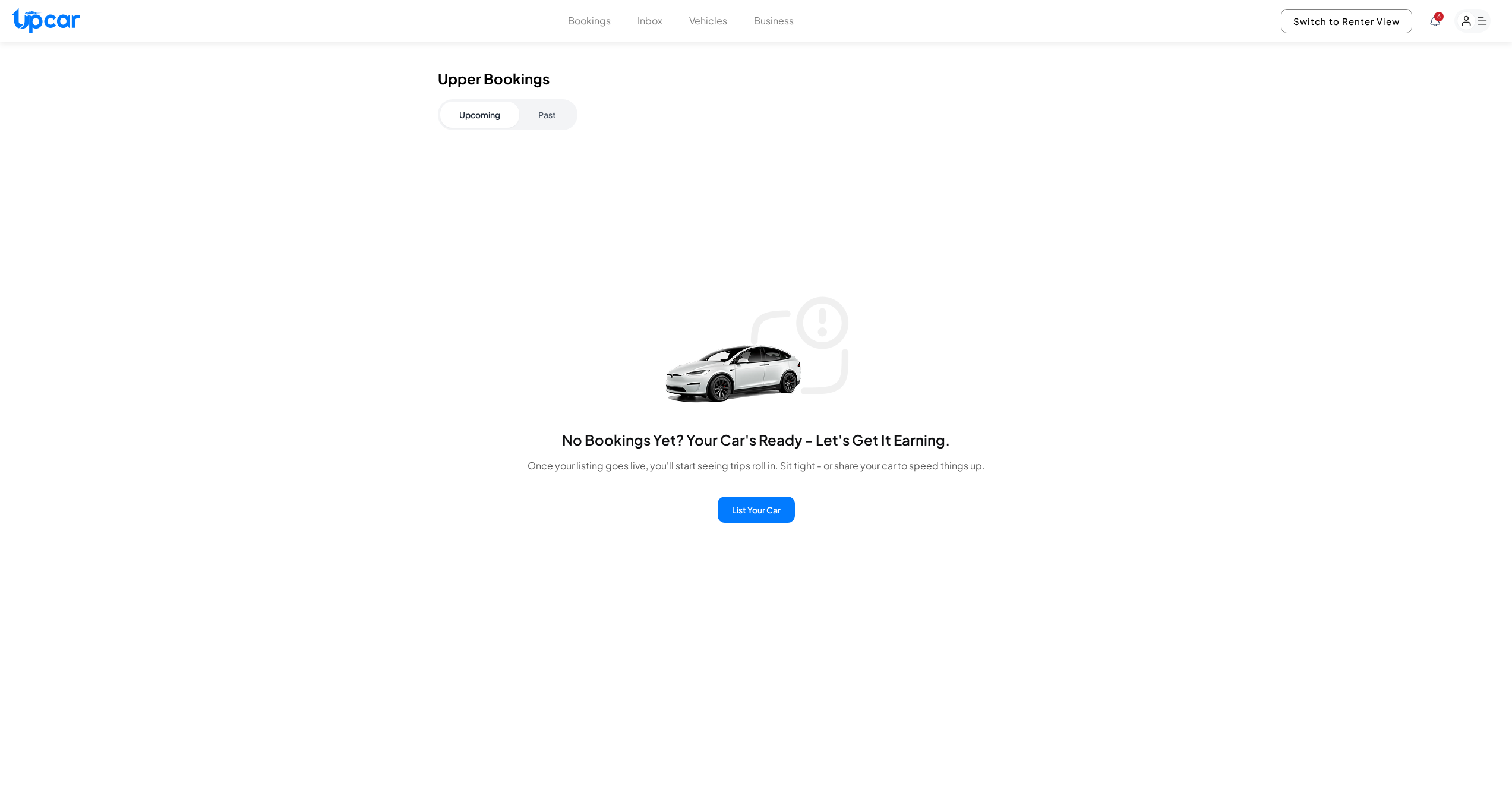
click at [658, 21] on button "Inbox" at bounding box center [649, 21] width 25 height 14
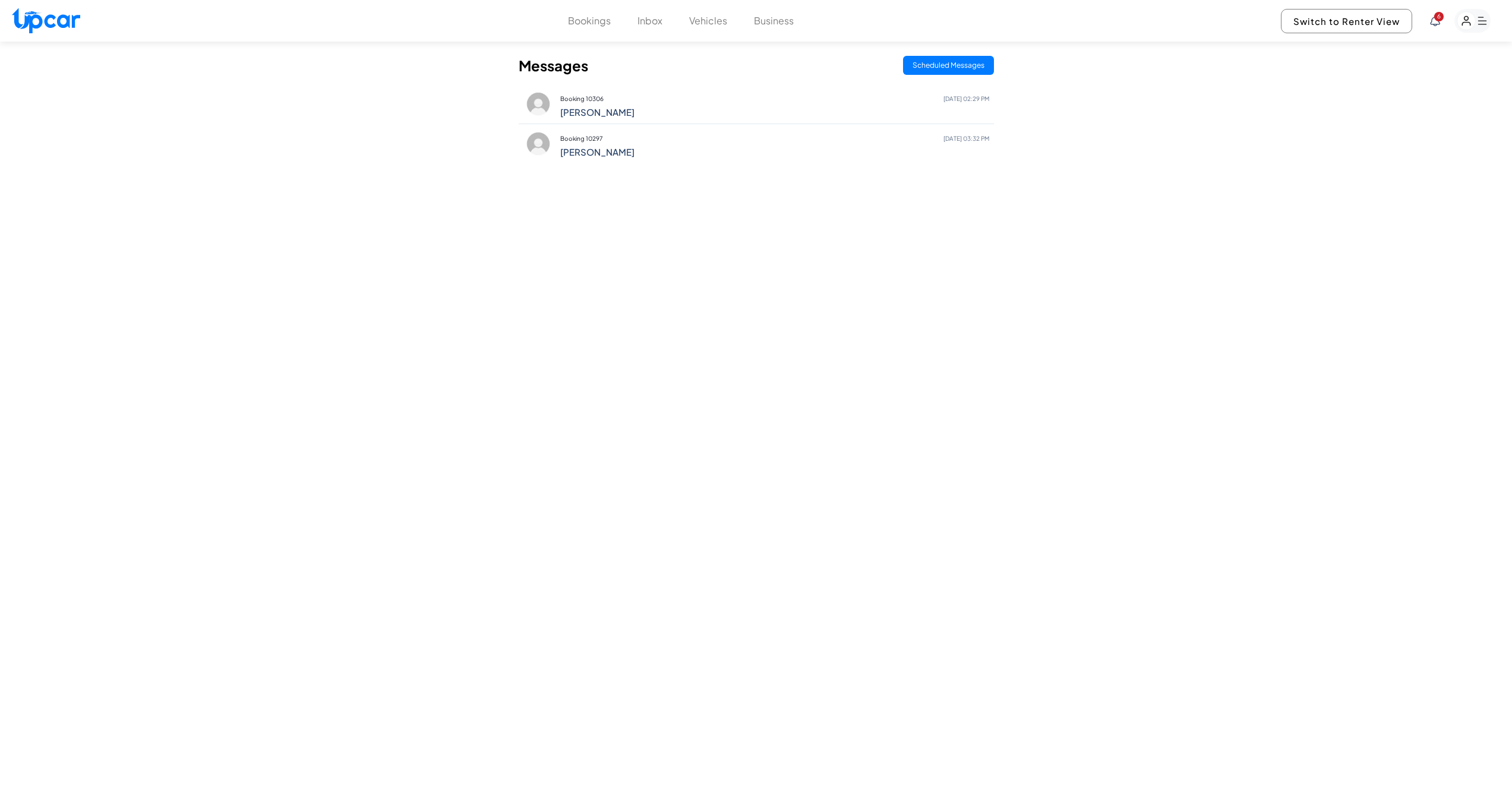
click at [36, 18] on img at bounding box center [46, 21] width 68 height 25
select select "********"
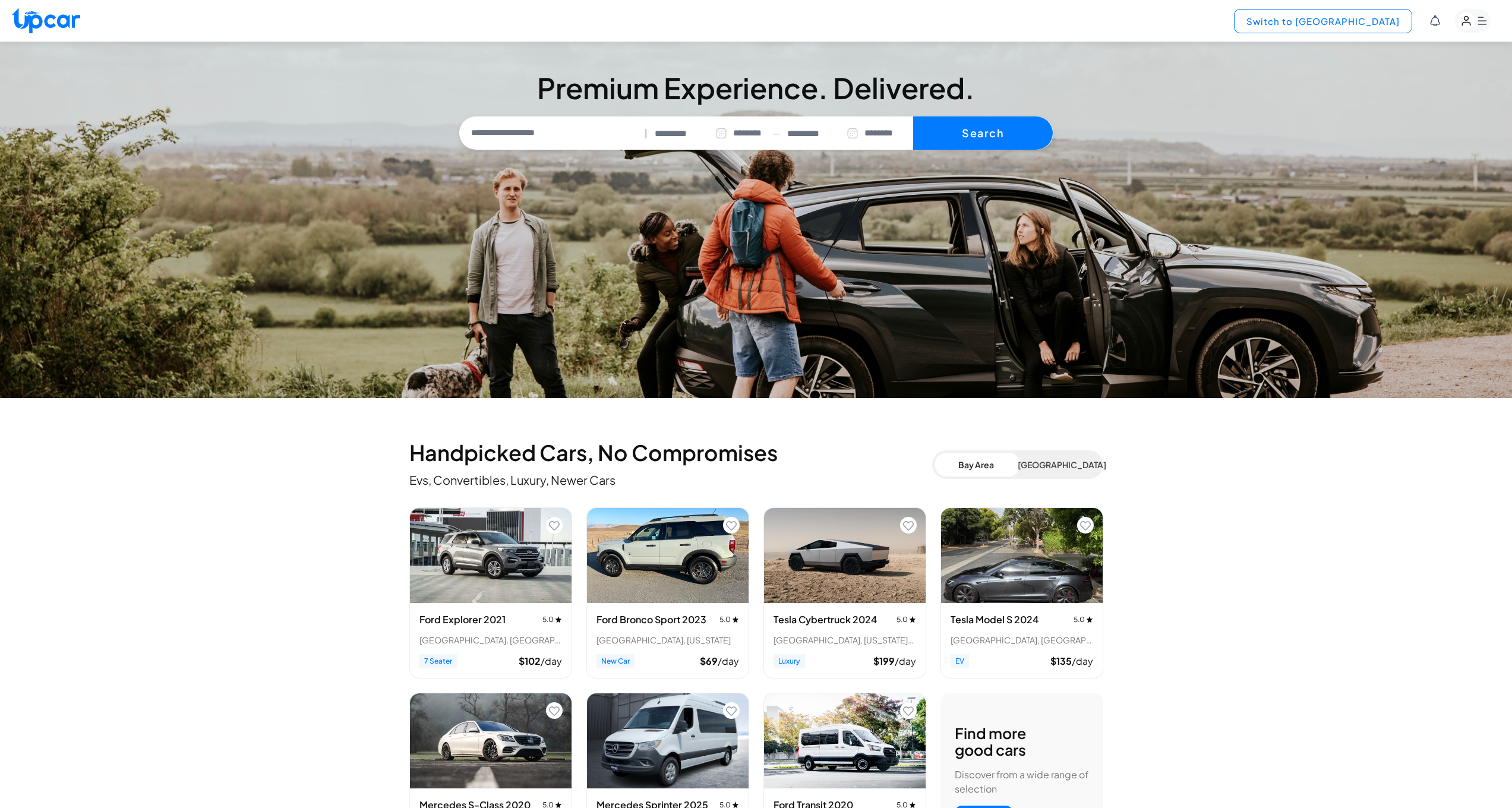
click at [1351, 18] on button "Switch to [GEOGRAPHIC_DATA]" at bounding box center [1323, 21] width 178 height 25
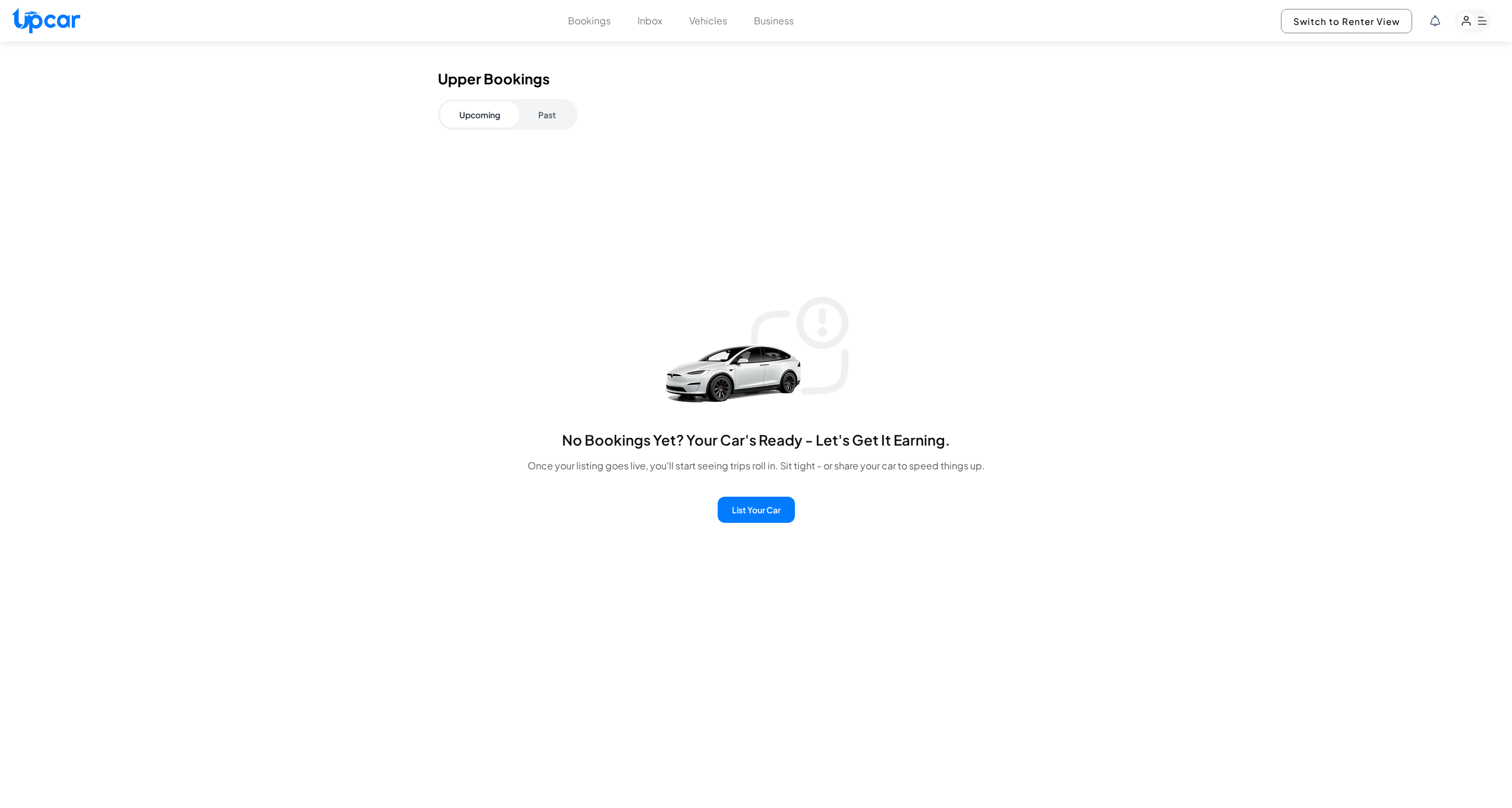
click at [653, 21] on button "Inbox" at bounding box center [649, 21] width 25 height 14
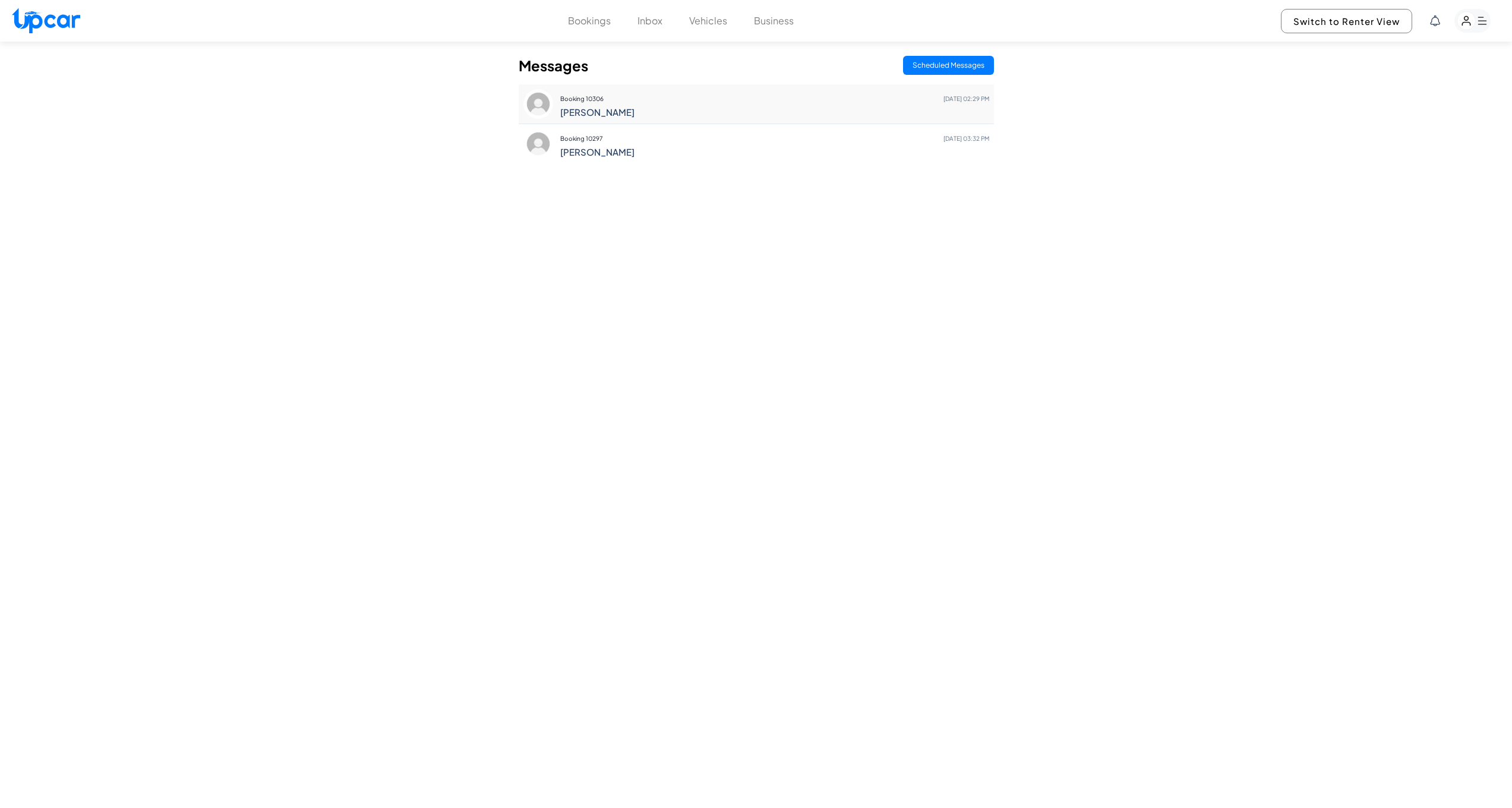
click at [774, 102] on p "Booking 10306 [DATE] 02:29 PM" at bounding box center [774, 98] width 429 height 17
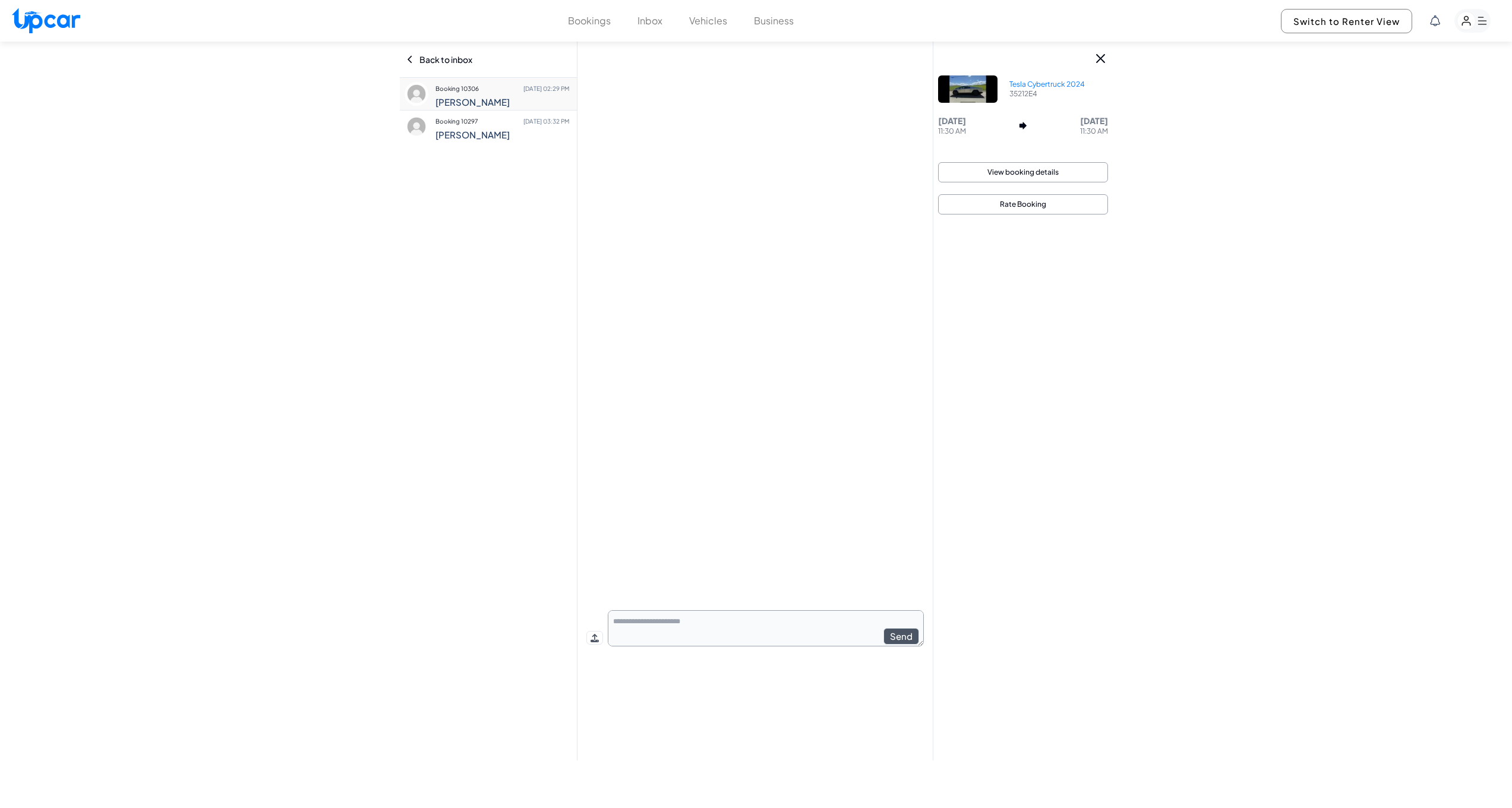
click at [1037, 173] on button "View booking details" at bounding box center [1023, 172] width 170 height 20
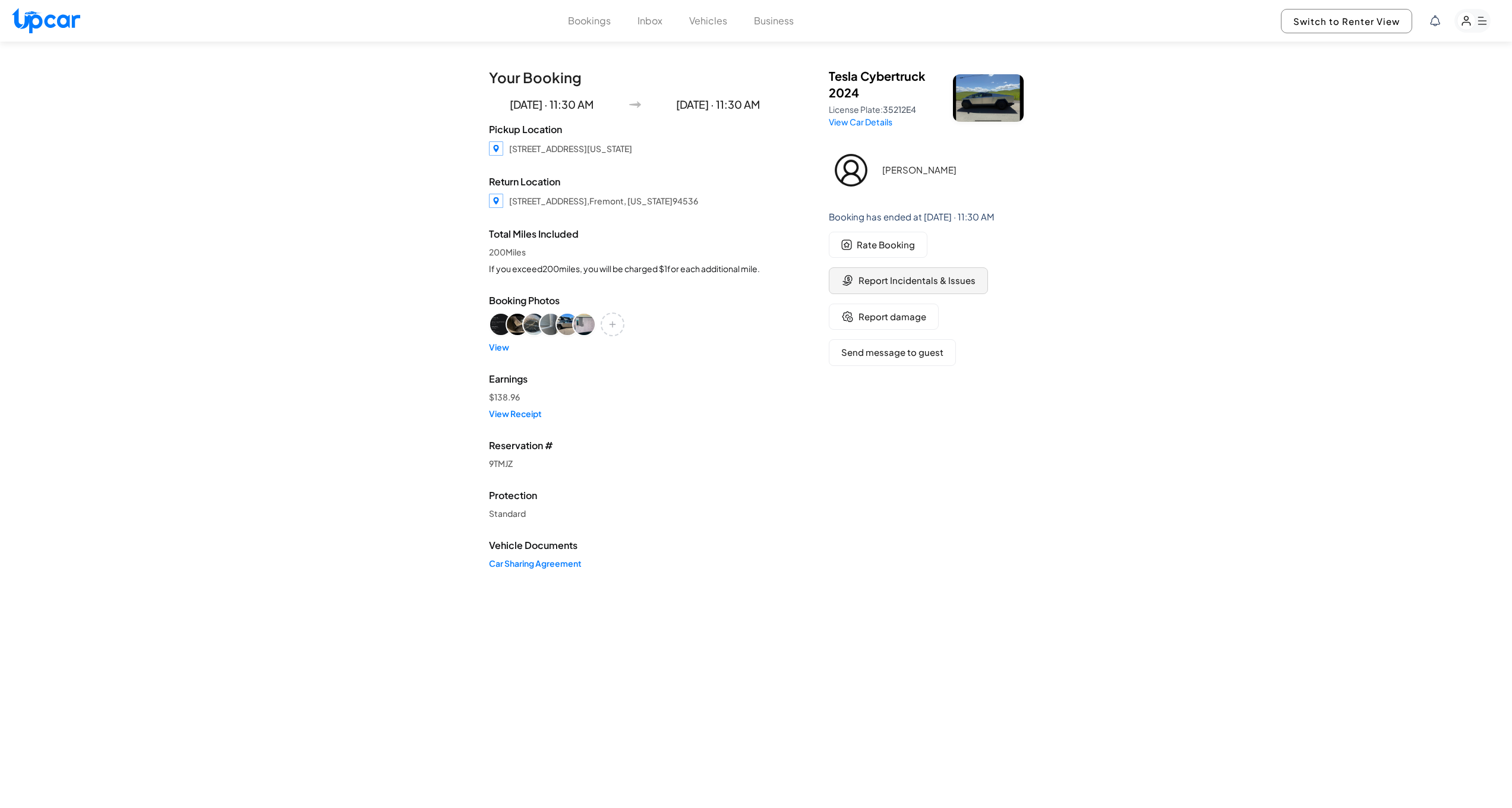
click at [913, 283] on span "Report Incidentals & Issues" at bounding box center [917, 281] width 117 height 13
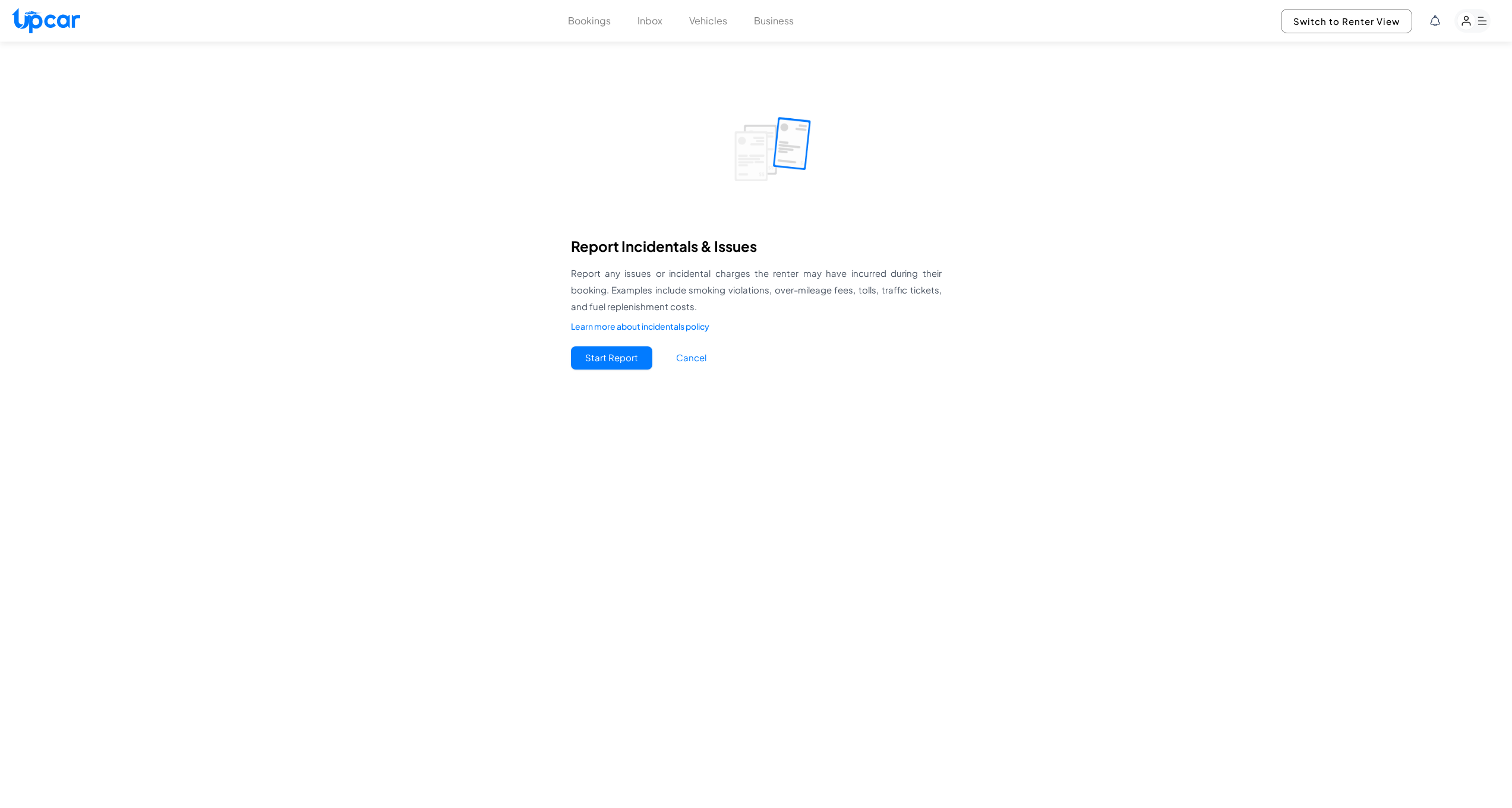
click at [626, 352] on button "Start Report" at bounding box center [611, 358] width 82 height 23
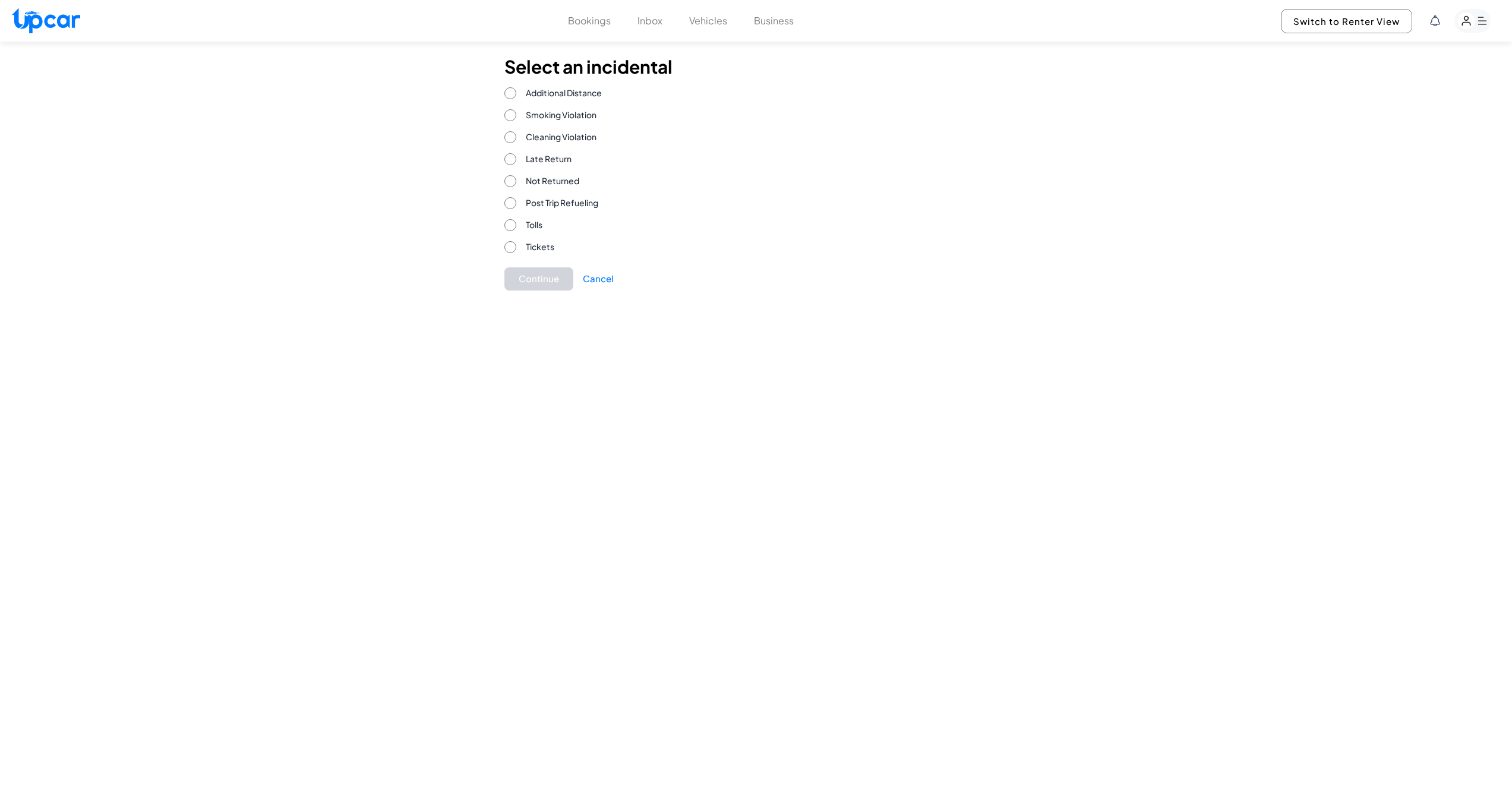
click at [767, 16] on button "Business" at bounding box center [773, 21] width 40 height 14
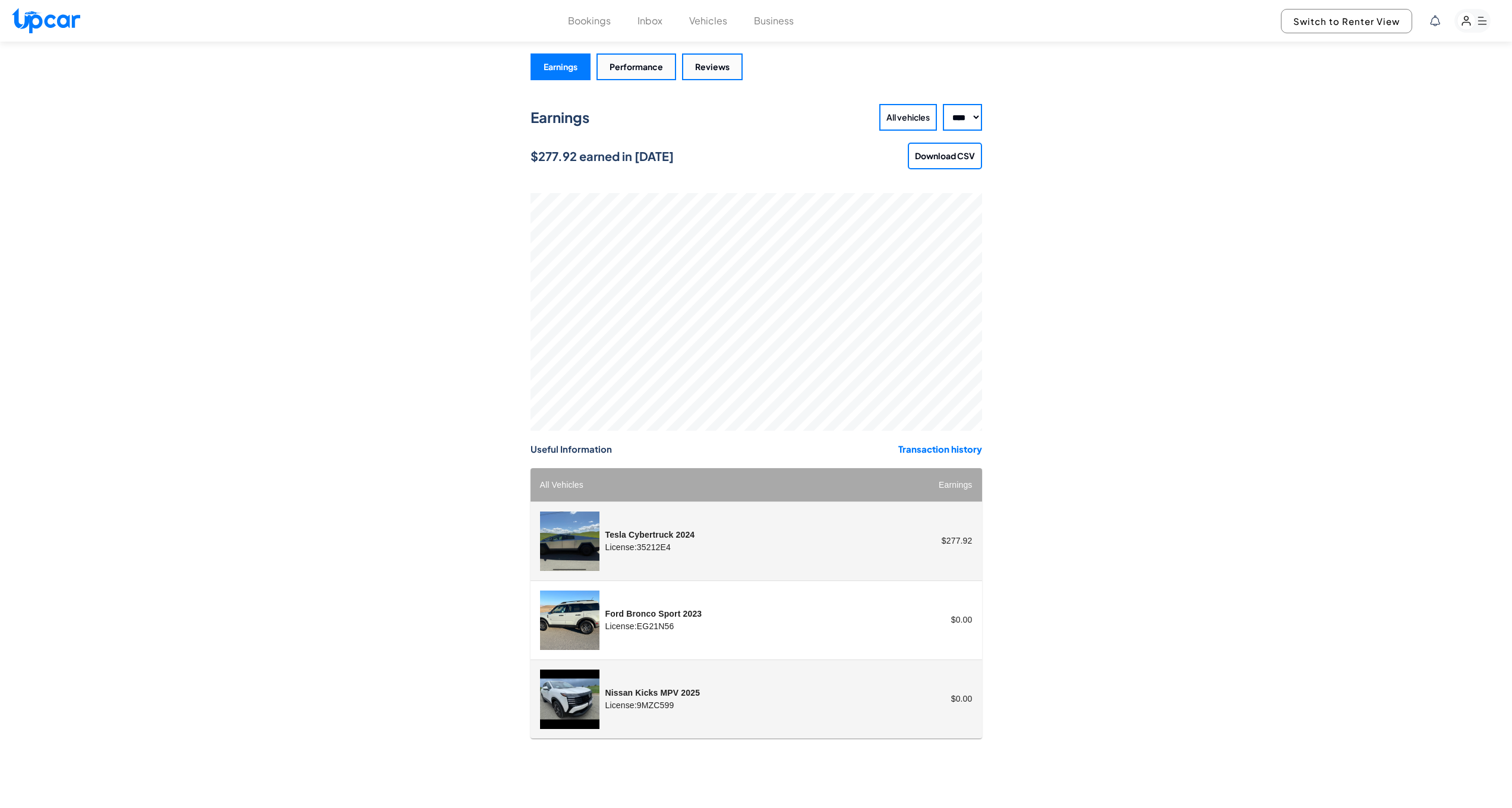
click at [768, 549] on div "Tesla Cybertruck 2024 License: 35212E4" at bounding box center [705, 541] width 331 height 59
click at [572, 538] on img "customized table" at bounding box center [569, 541] width 59 height 59
click at [761, 539] on div "Tesla Cybertruck 2024 License: 35212E4" at bounding box center [705, 541] width 331 height 59
click at [586, 25] on button "Bookings" at bounding box center [590, 21] width 43 height 14
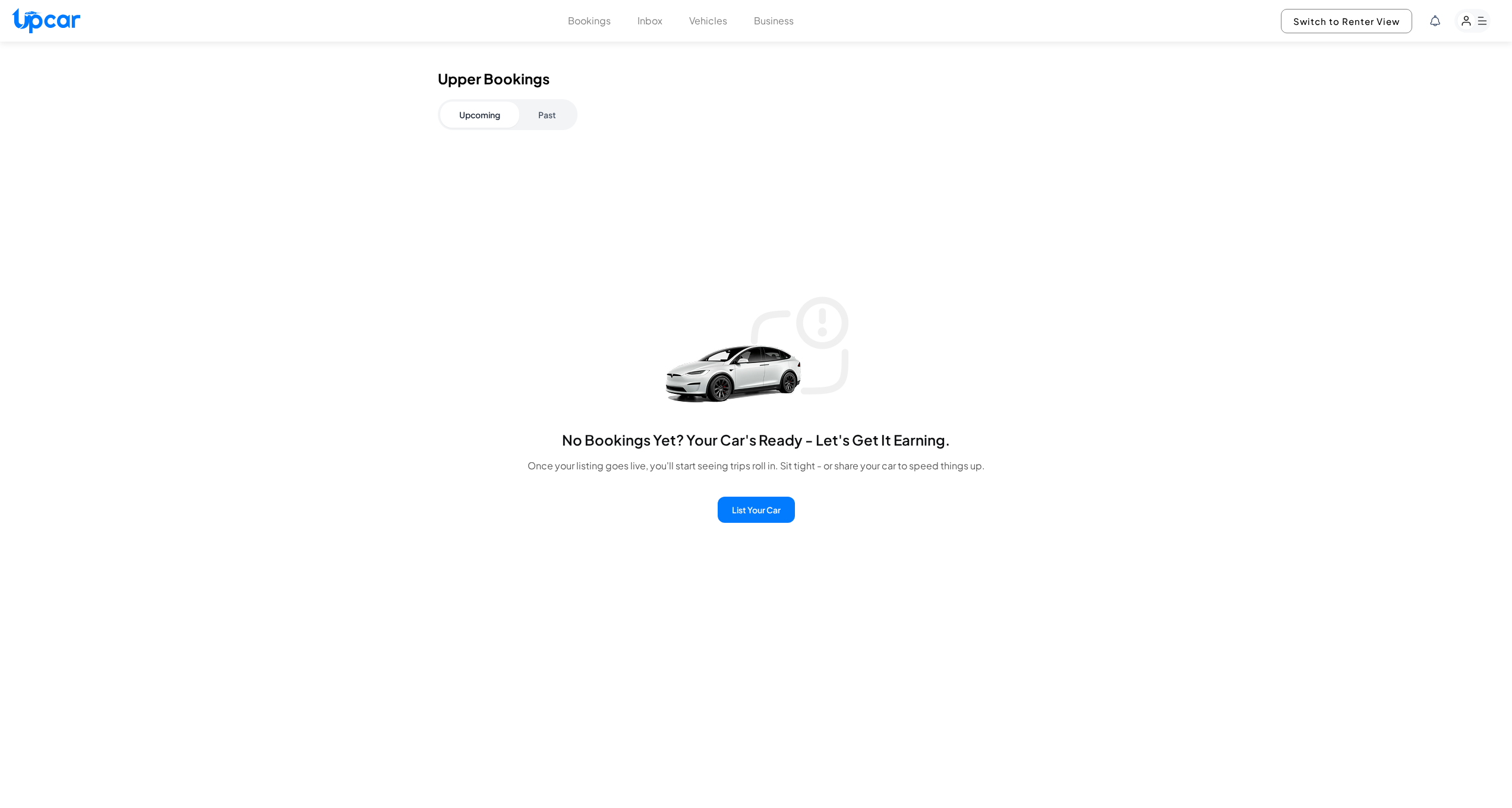
click at [551, 122] on button "Past" at bounding box center [547, 114] width 55 height 26
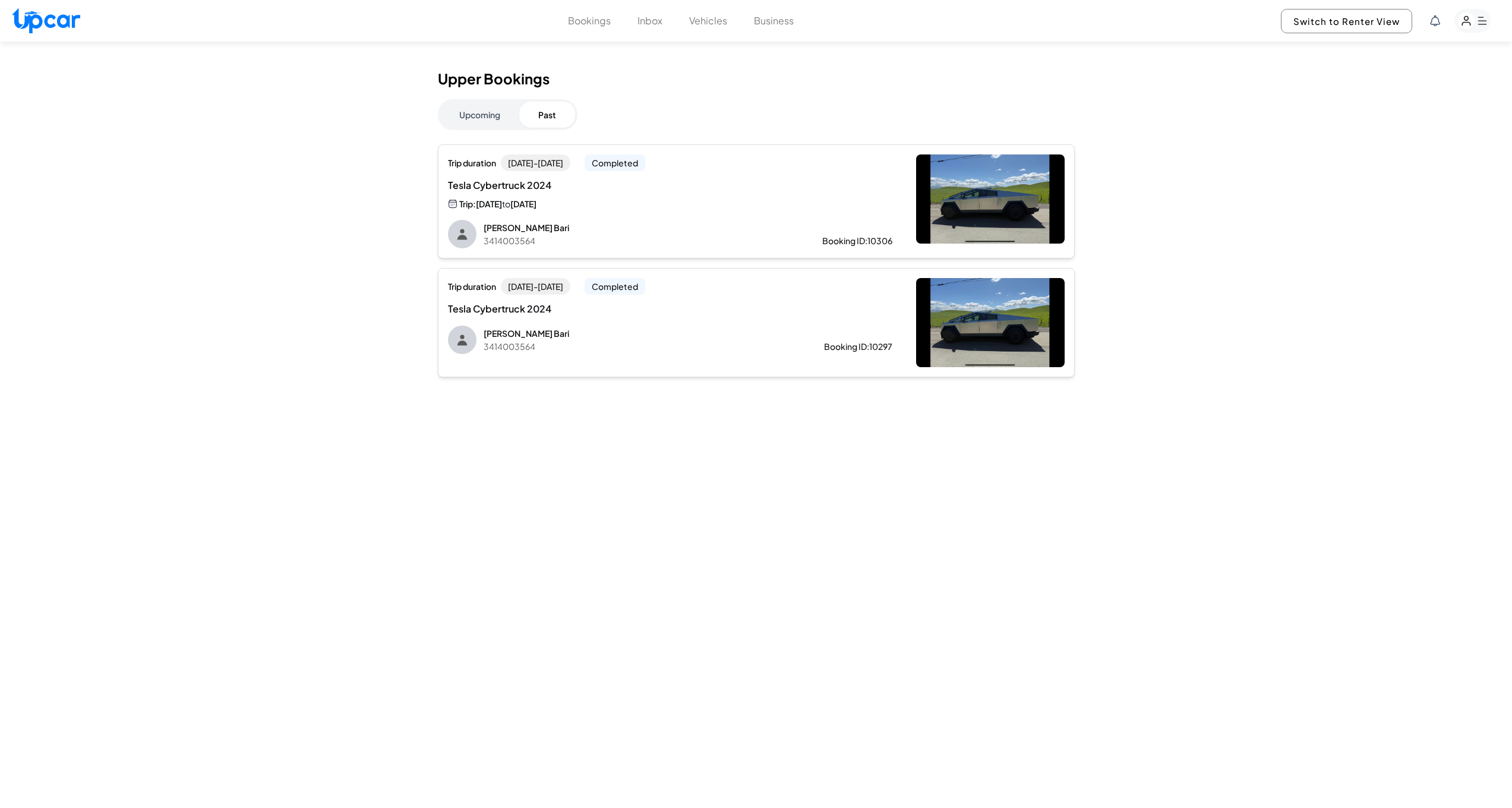
click at [559, 193] on div "Tesla Cybertruck 2024 Trip: [DATE] to [GEOGRAPHIC_DATA][DATE]" at bounding box center [570, 194] width 244 height 33
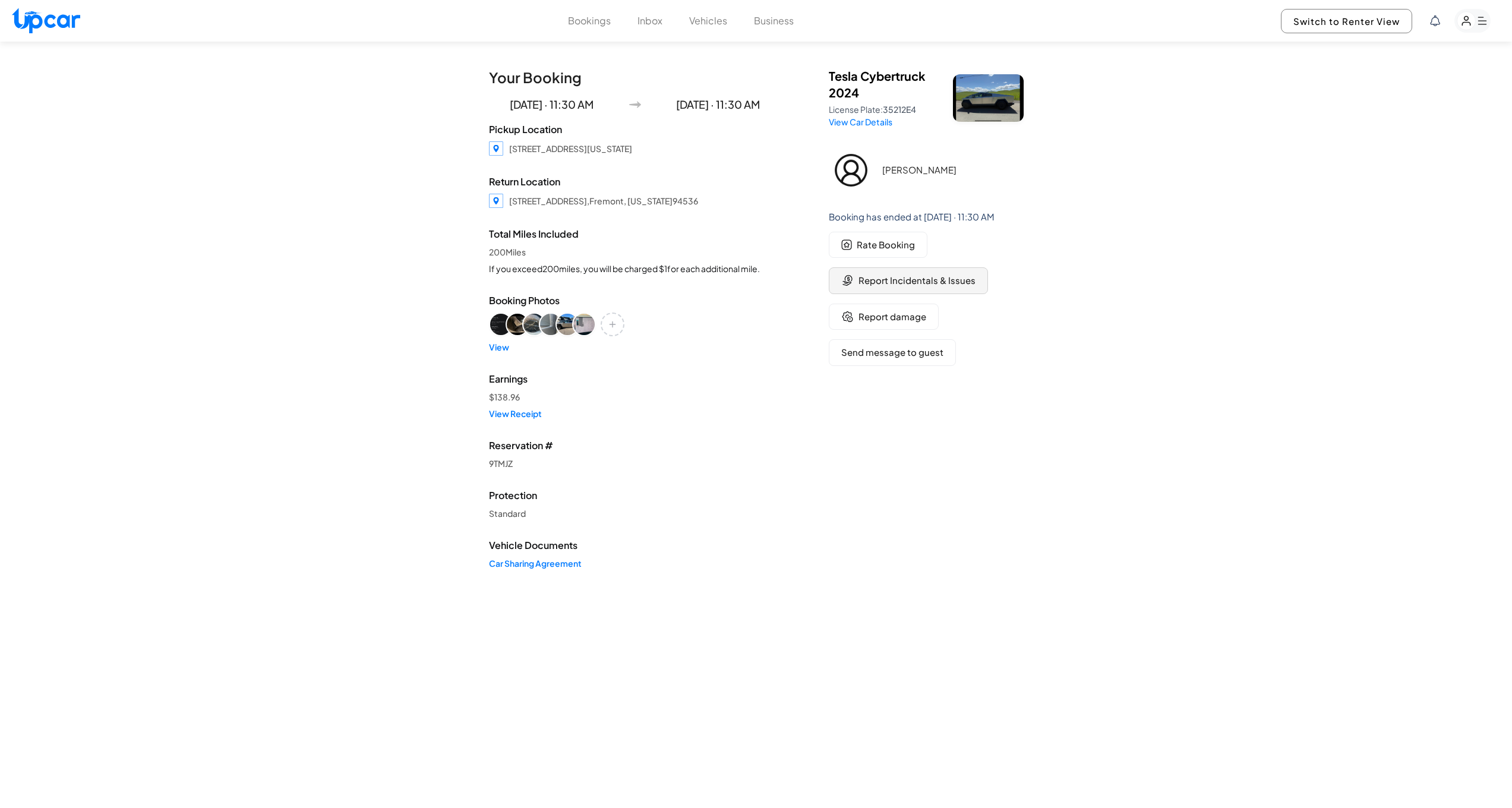
click at [882, 289] on button "Report Incidentals & Issues" at bounding box center [908, 281] width 159 height 27
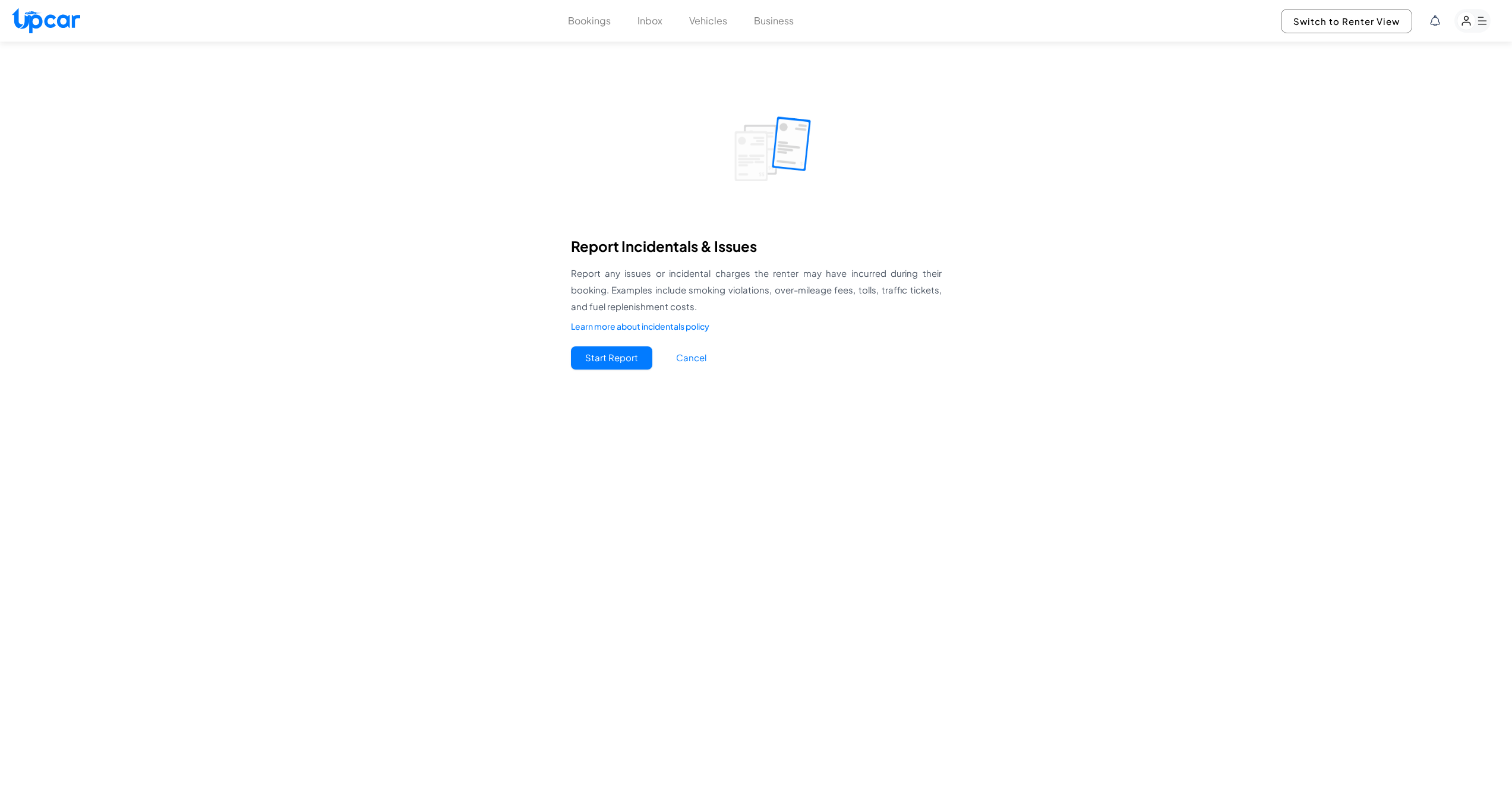
click at [597, 356] on button "Start Report" at bounding box center [611, 358] width 82 height 23
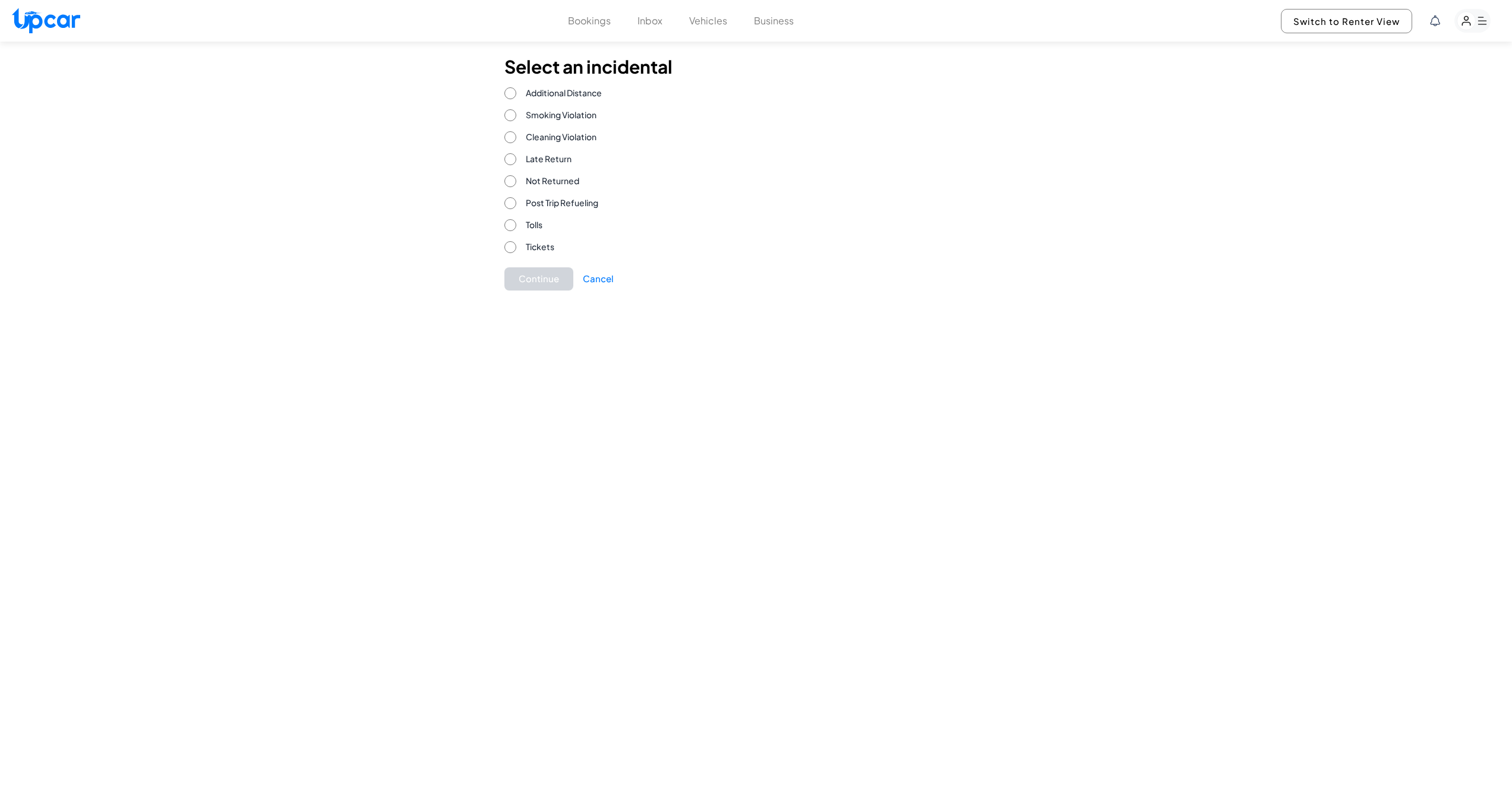
click at [583, 202] on span "Post Trip Refueling" at bounding box center [561, 203] width 72 height 13
click at [548, 300] on button "Continue" at bounding box center [538, 301] width 69 height 23
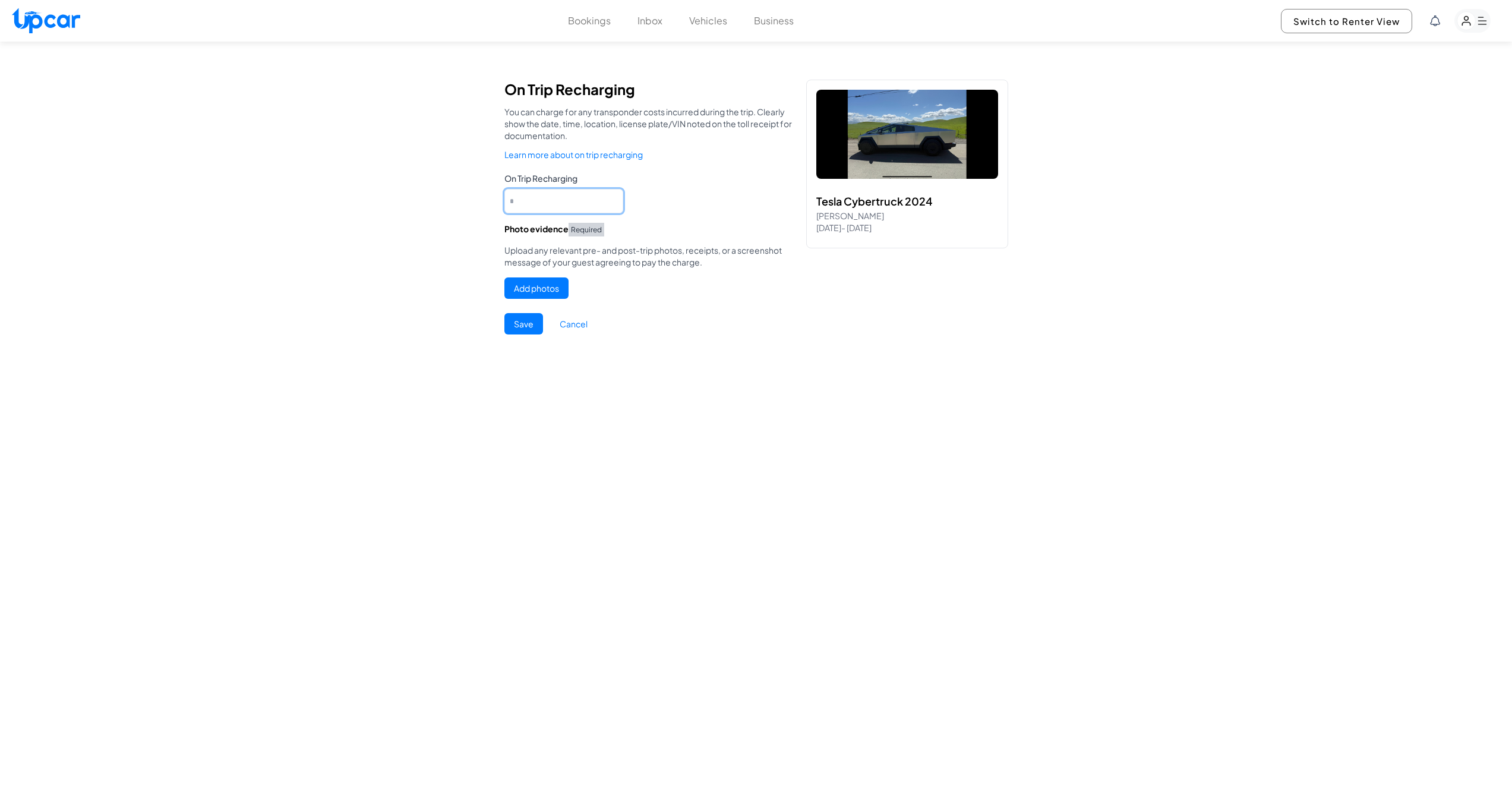
click at [564, 198] on Recharging "*" at bounding box center [563, 201] width 119 height 25
type Recharging "*****"
click at [532, 291] on button "Add photos" at bounding box center [536, 288] width 64 height 21
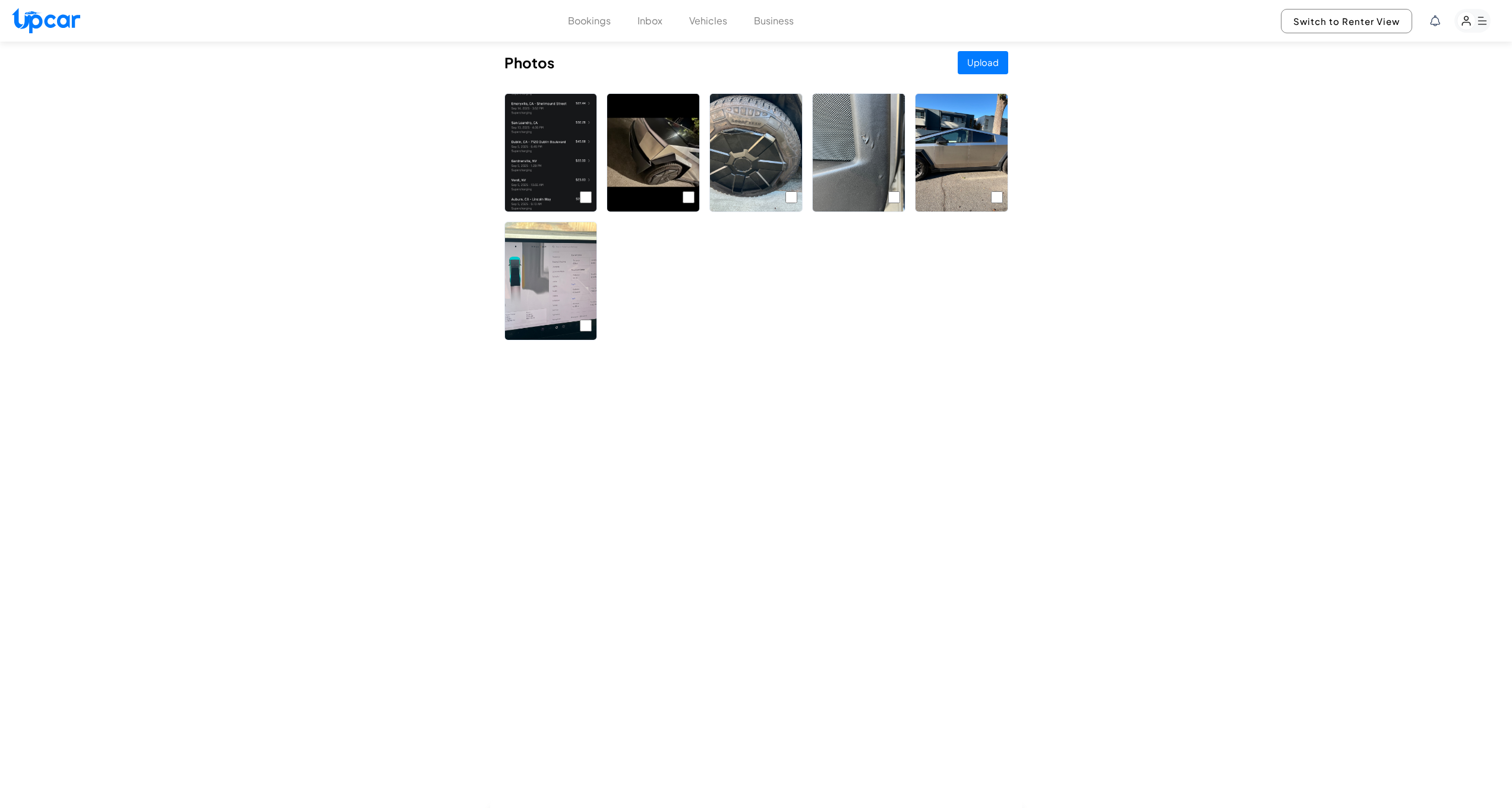
click at [583, 205] on div at bounding box center [586, 198] width 12 height 15
click at [973, 60] on button "Upload" at bounding box center [983, 62] width 51 height 23
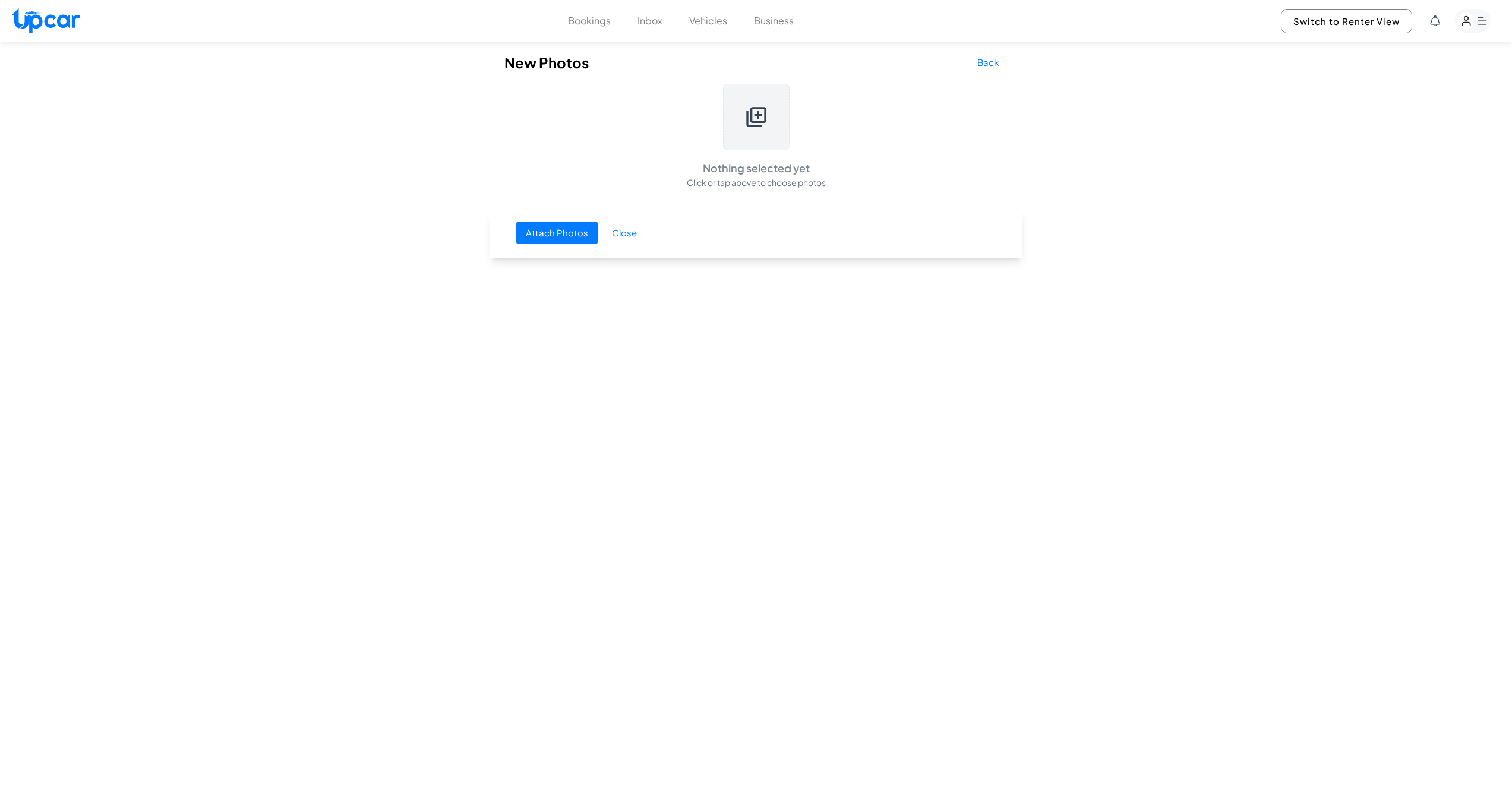
click at [544, 233] on button "Attach Photos" at bounding box center [556, 233] width 82 height 23
click at [764, 122] on icon at bounding box center [756, 117] width 24 height 24
click at [550, 263] on button "Attach Photos" at bounding box center [556, 264] width 82 height 23
click at [624, 260] on button "Close" at bounding box center [624, 264] width 44 height 23
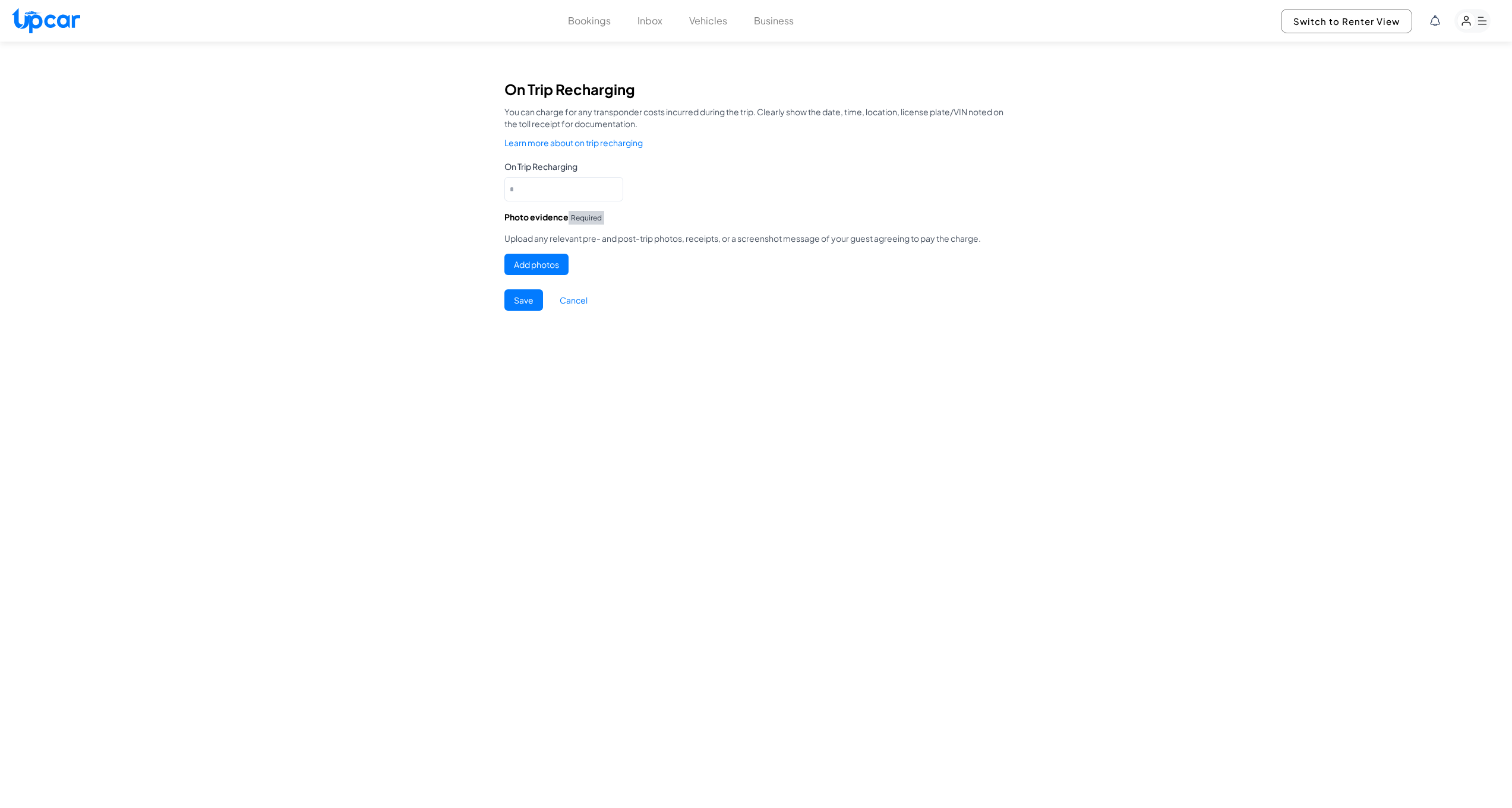
type Recharging "*****"
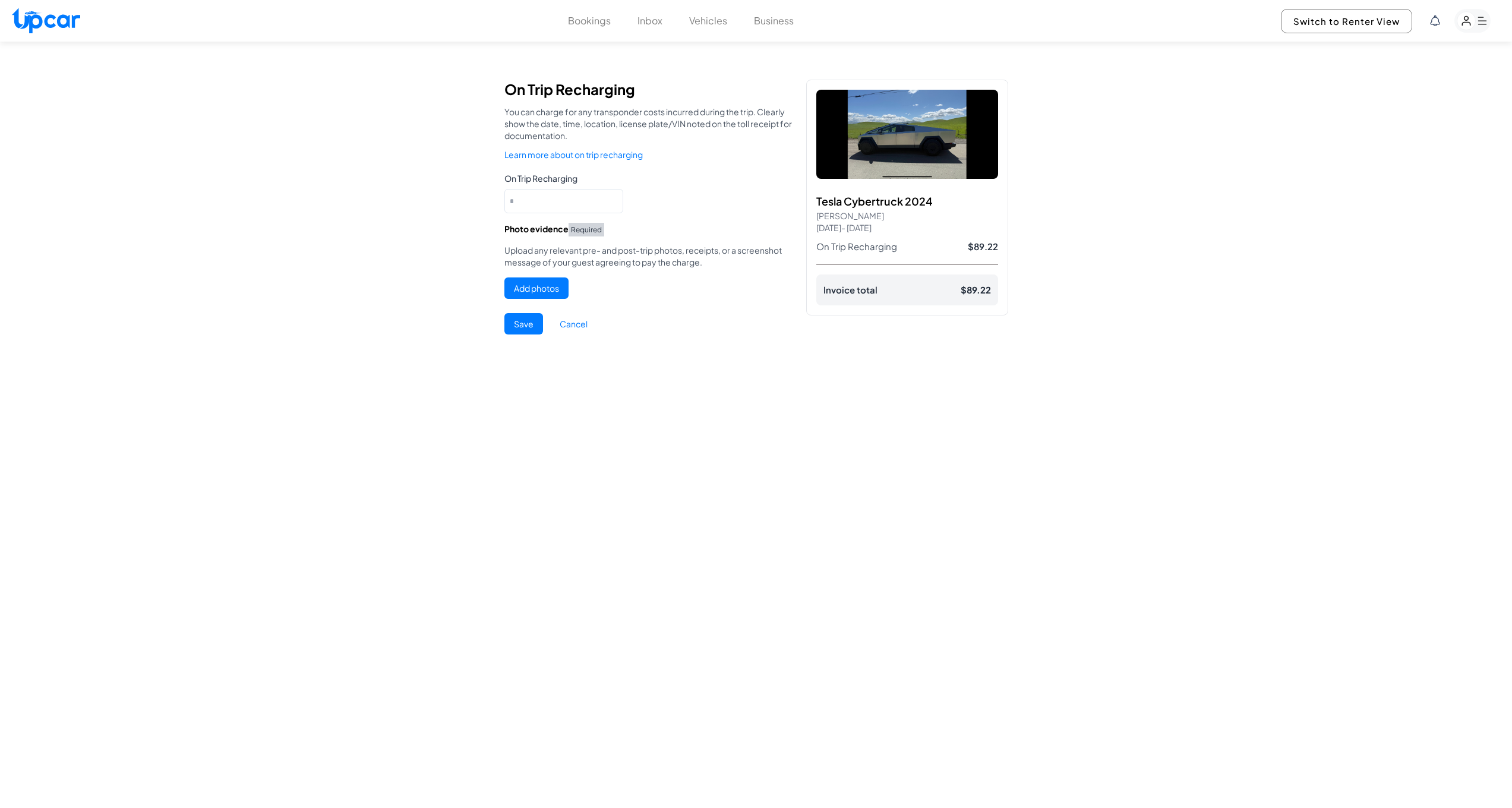
click at [551, 284] on button "Add photos" at bounding box center [536, 288] width 64 height 21
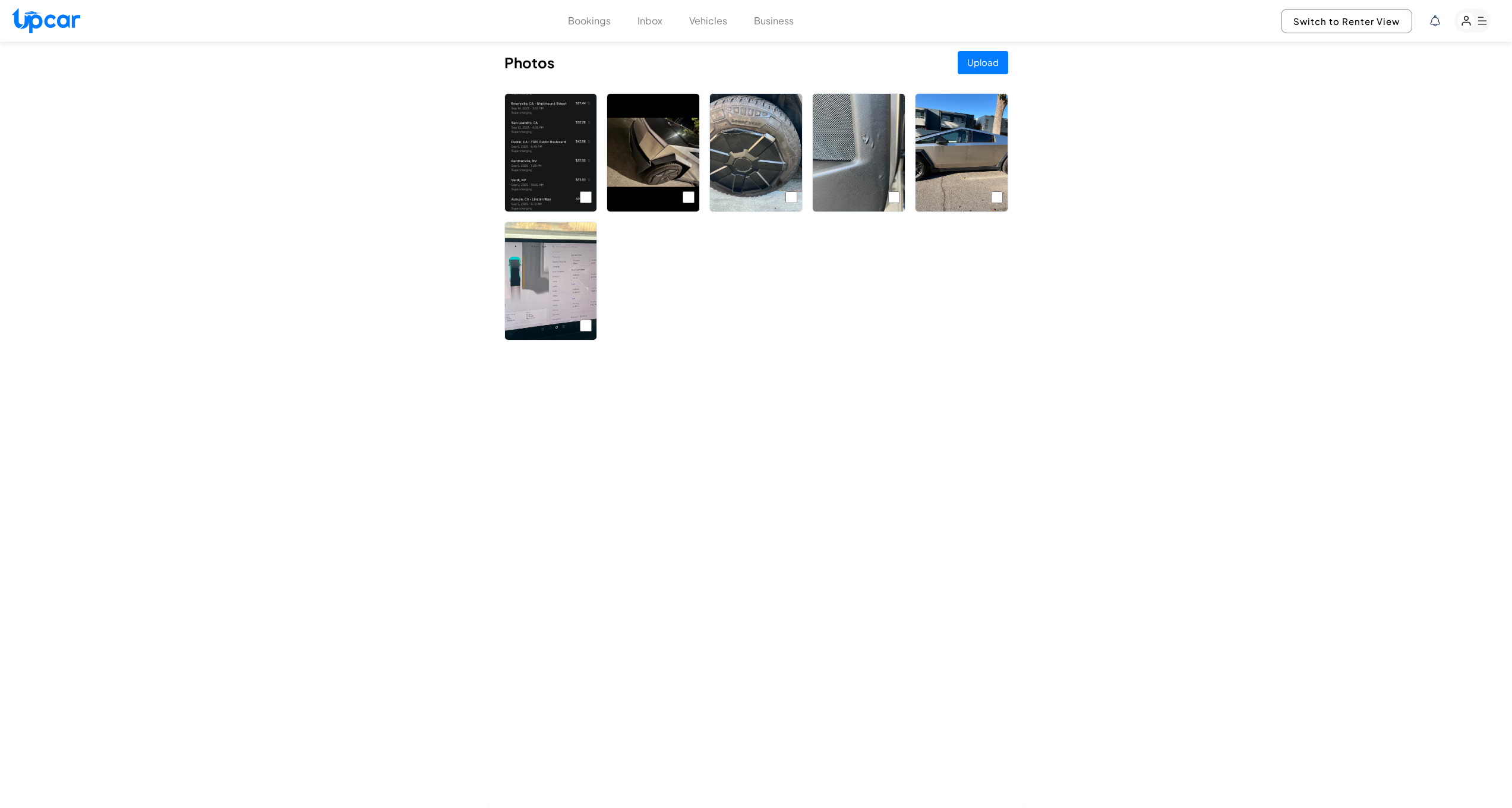
click at [986, 60] on button "Upload" at bounding box center [983, 62] width 51 height 23
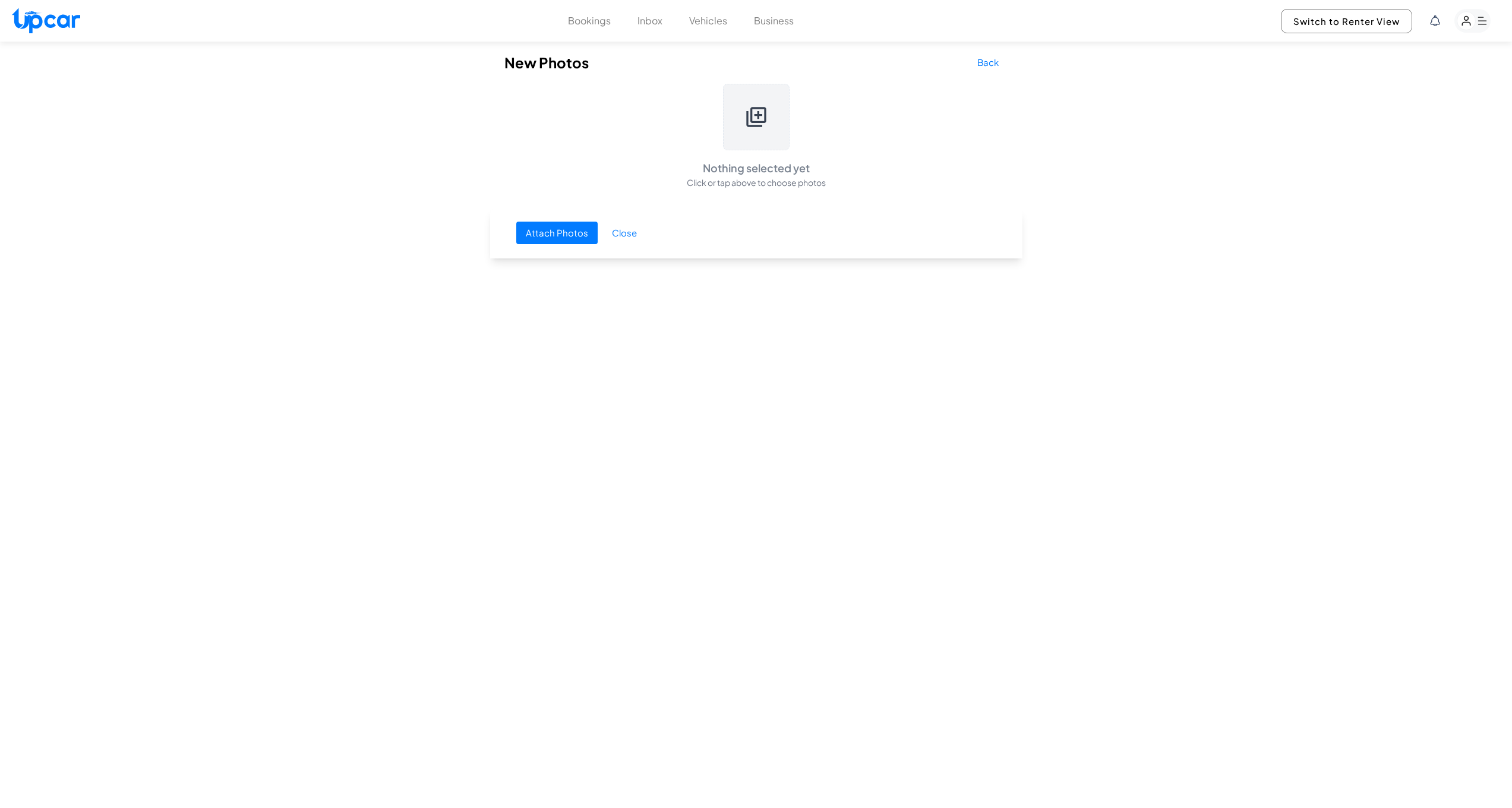
click at [987, 63] on button "Back" at bounding box center [987, 62] width 40 height 23
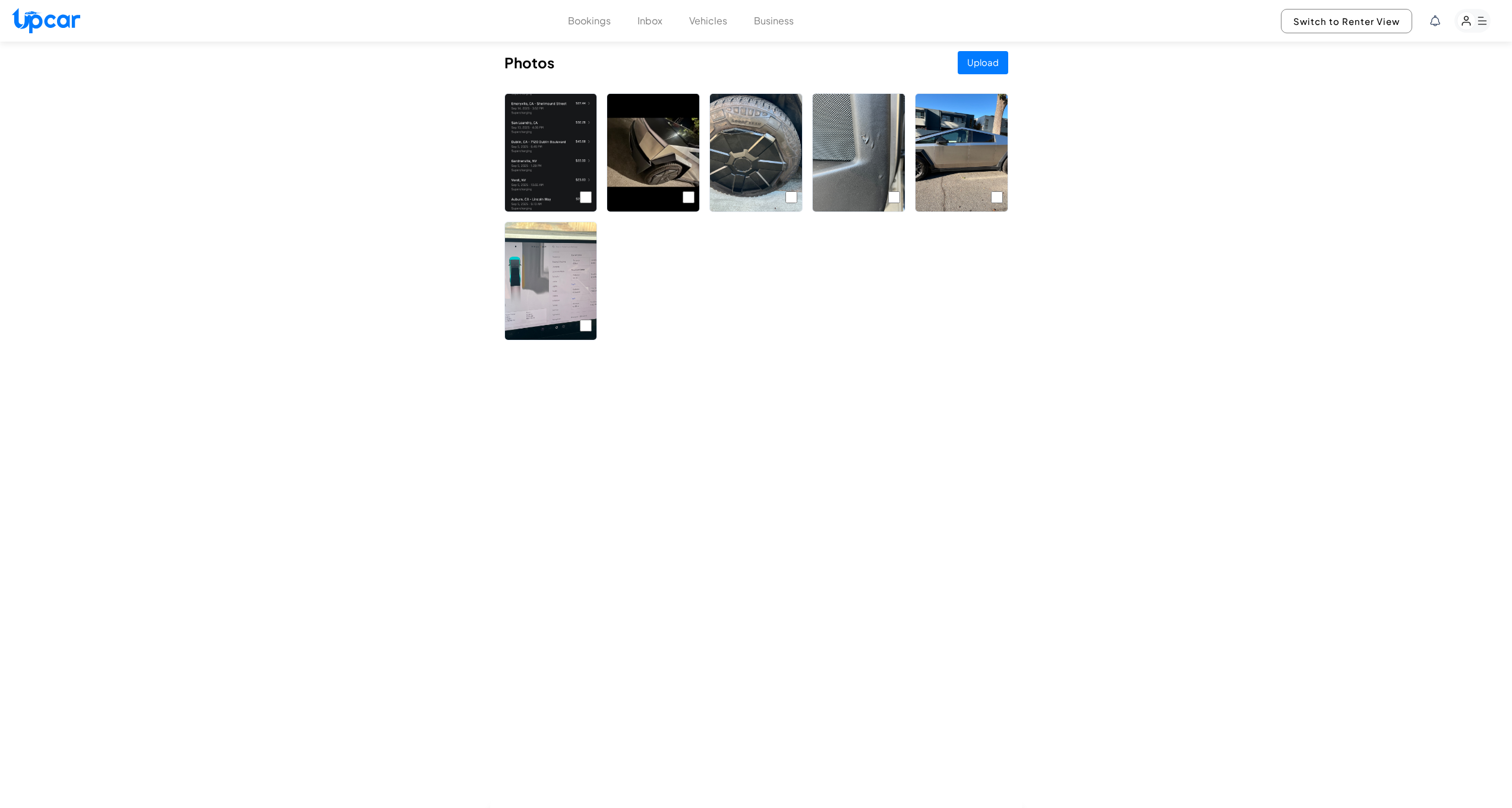
click at [560, 178] on img at bounding box center [551, 152] width 92 height 117
click at [560, 179] on img at bounding box center [551, 152] width 92 height 117
click at [976, 63] on button "Upload" at bounding box center [983, 62] width 51 height 23
